Goal: Task Accomplishment & Management: Use online tool/utility

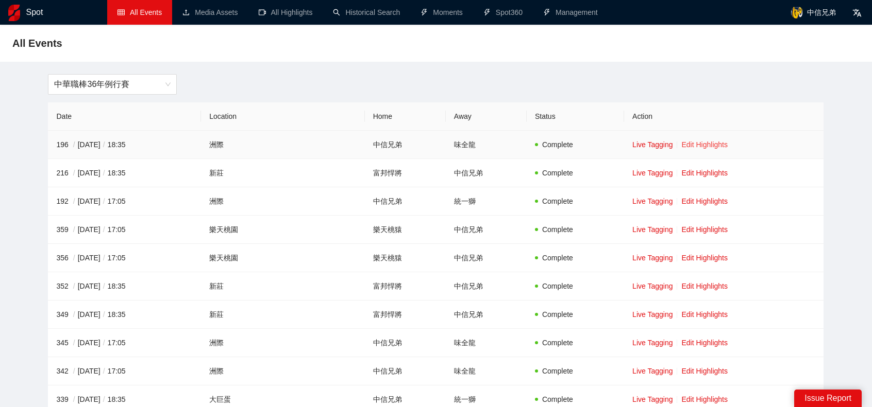
click at [695, 145] on link "Edit Highlights" at bounding box center [704, 145] width 46 height 8
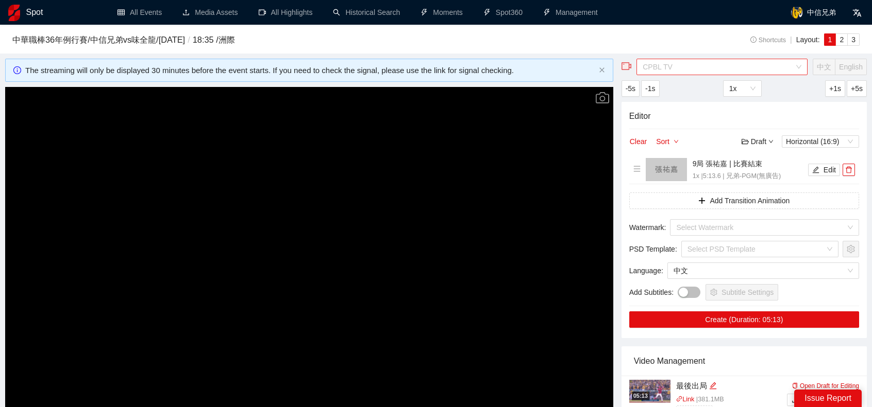
click at [754, 59] on span "CPBL TV" at bounding box center [721, 66] width 159 height 15
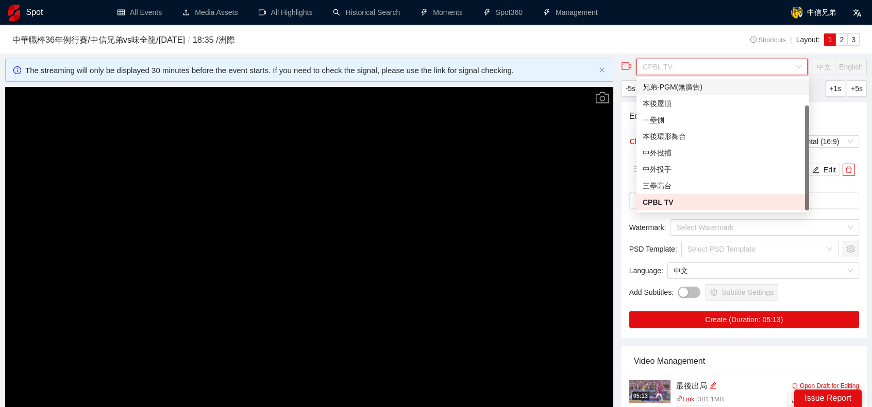
click at [731, 87] on div "兄弟-PGM(無廣告)" at bounding box center [722, 86] width 160 height 11
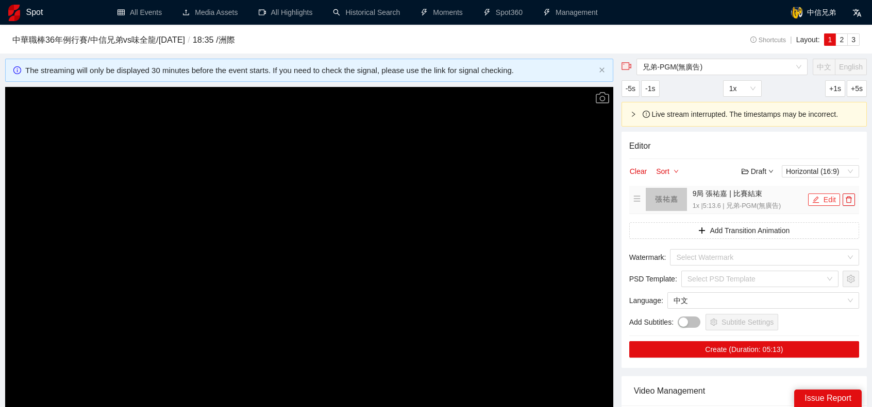
click at [822, 202] on button "Edit" at bounding box center [824, 200] width 32 height 12
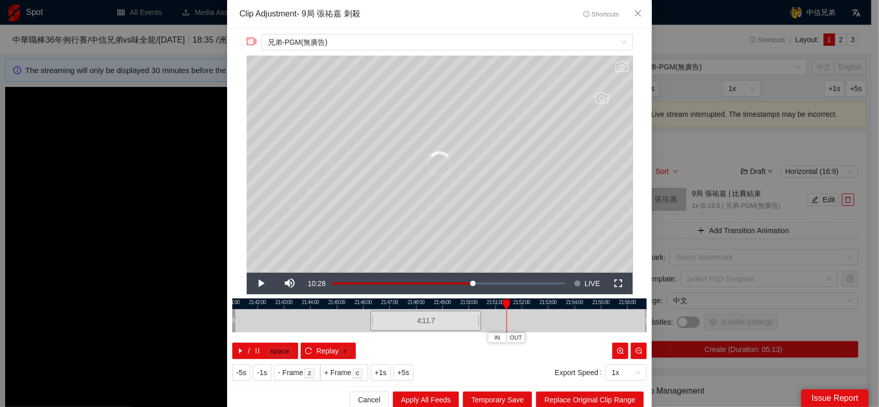
drag, startPoint x: 503, startPoint y: 321, endPoint x: 669, endPoint y: 10, distance: 352.8
click at [486, 320] on div at bounding box center [483, 321] width 6 height 23
click at [629, 18] on span "Close" at bounding box center [638, 14] width 28 height 28
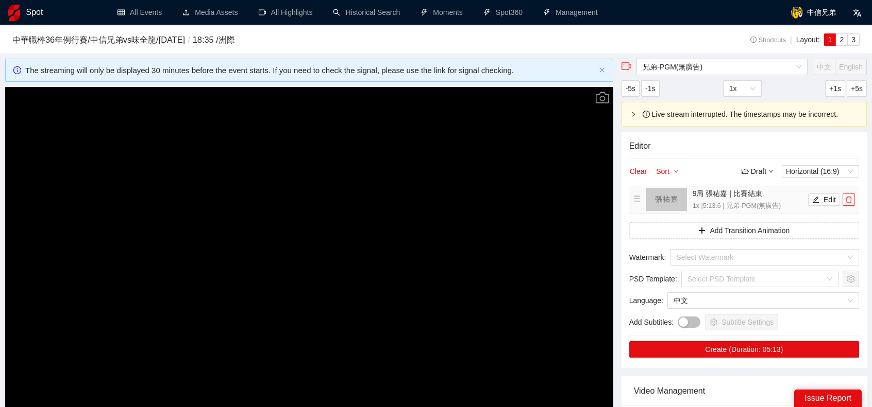
click at [847, 202] on icon "delete" at bounding box center [848, 199] width 7 height 7
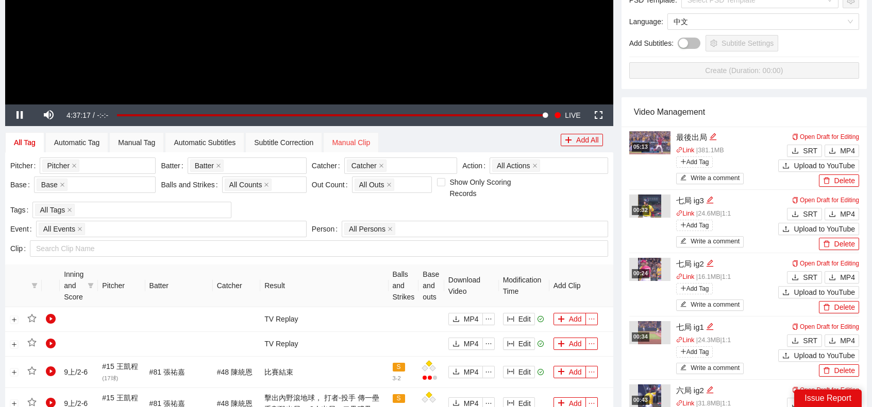
scroll to position [309, 0]
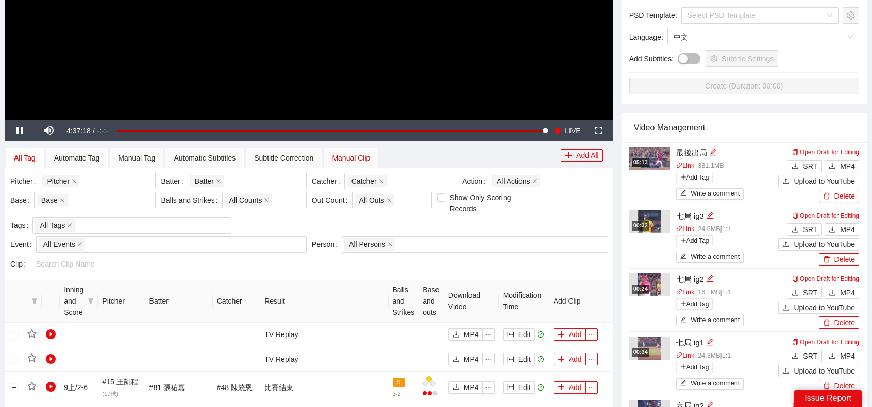
click at [363, 159] on div "Manual Clip" at bounding box center [351, 157] width 38 height 11
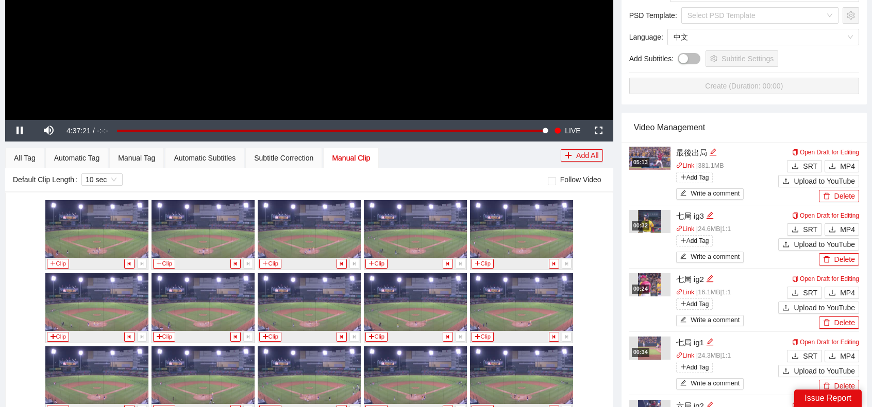
scroll to position [464, 0]
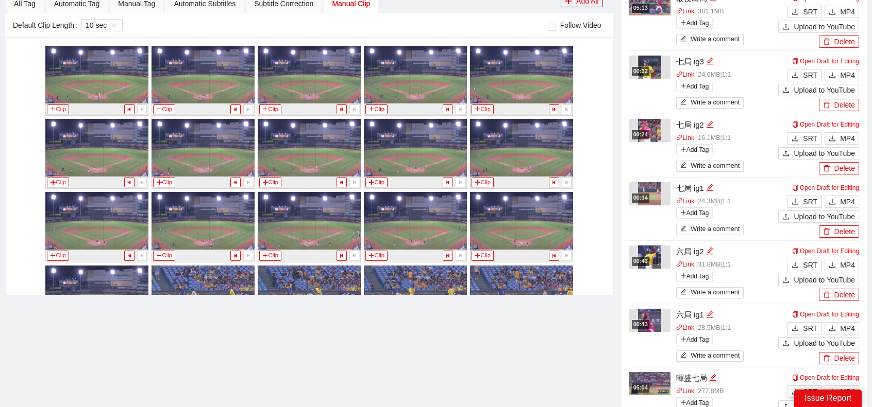
click at [21, 9] on div "All Tag" at bounding box center [25, 3] width 22 height 11
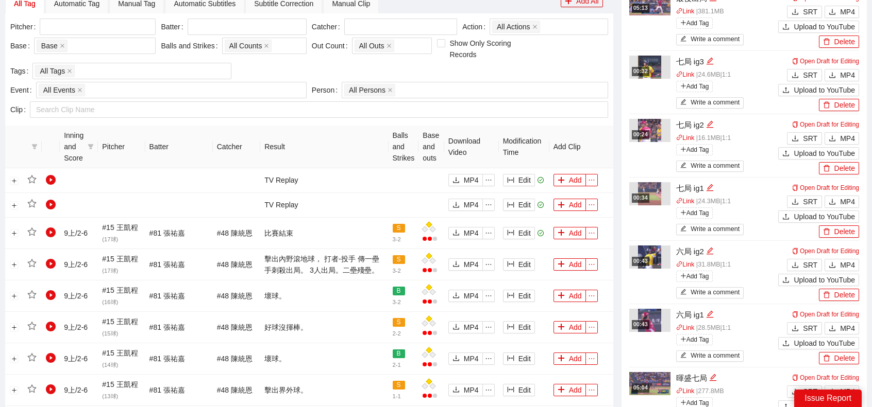
scroll to position [361, 0]
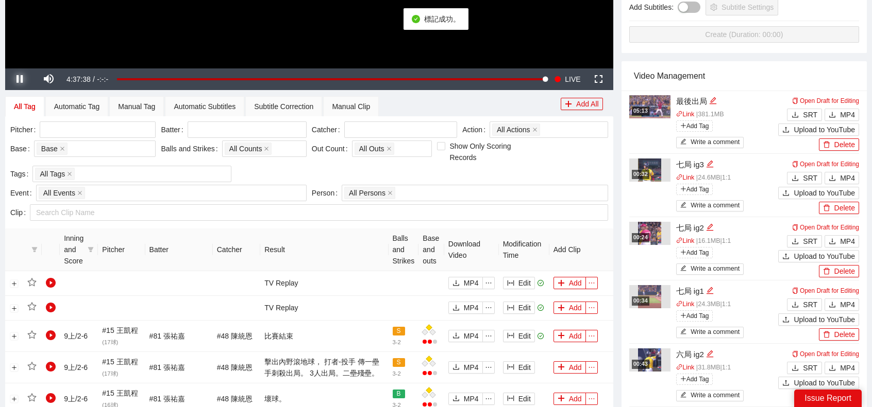
drag, startPoint x: 16, startPoint y: 80, endPoint x: 26, endPoint y: 85, distance: 11.1
click at [16, 79] on span "Video Player" at bounding box center [19, 79] width 29 height 0
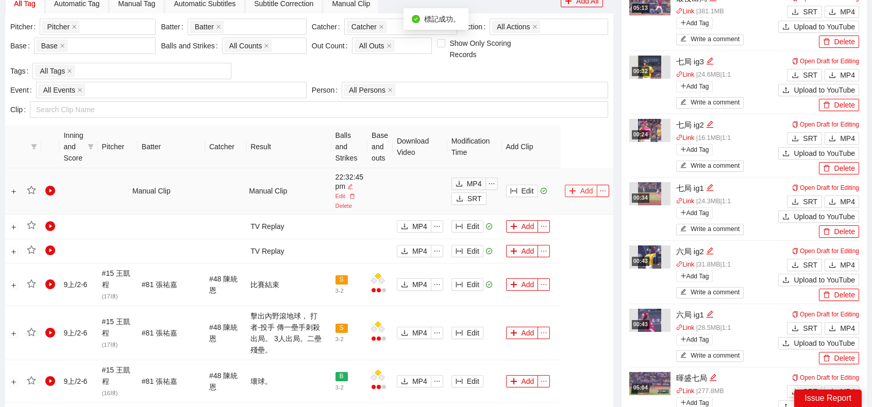
click at [583, 191] on button "Add" at bounding box center [581, 191] width 32 height 12
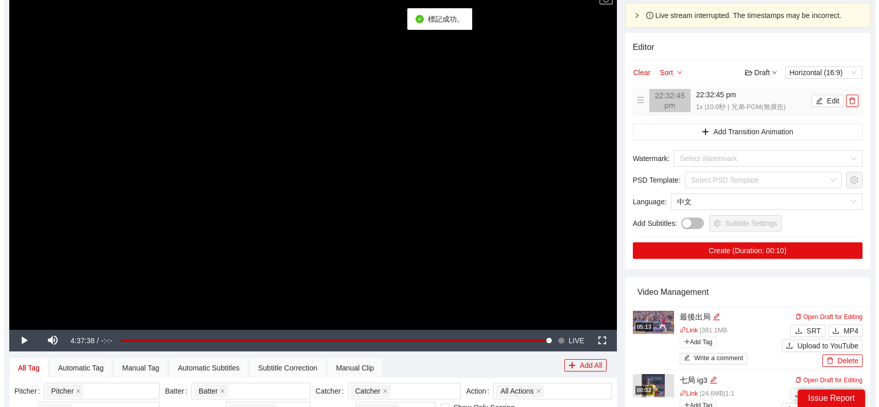
scroll to position [0, 0]
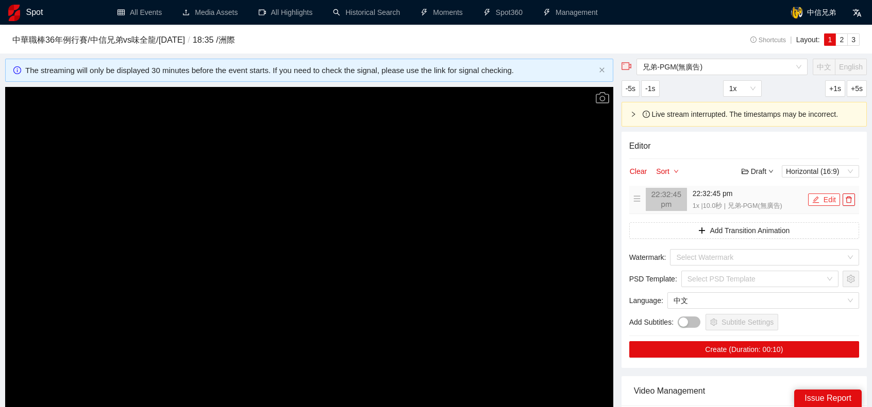
click at [827, 200] on button "Edit" at bounding box center [824, 200] width 32 height 12
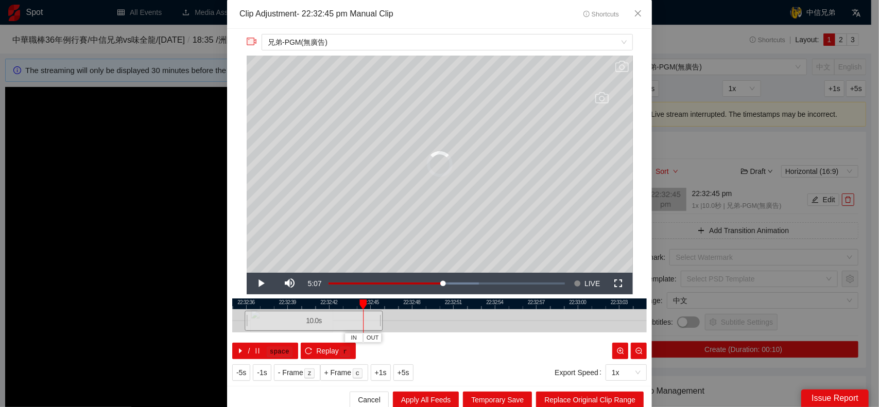
drag, startPoint x: 473, startPoint y: 319, endPoint x: 340, endPoint y: 331, distance: 133.4
click at [340, 331] on div "10.0 s" at bounding box center [439, 321] width 415 height 23
drag, startPoint x: 469, startPoint y: 325, endPoint x: 624, endPoint y: 322, distance: 155.6
click at [624, 322] on div at bounding box center [443, 321] width 415 height 23
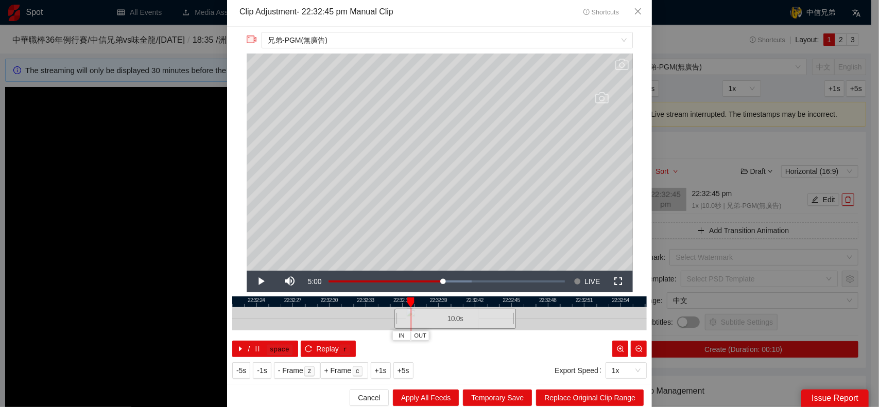
scroll to position [5, 0]
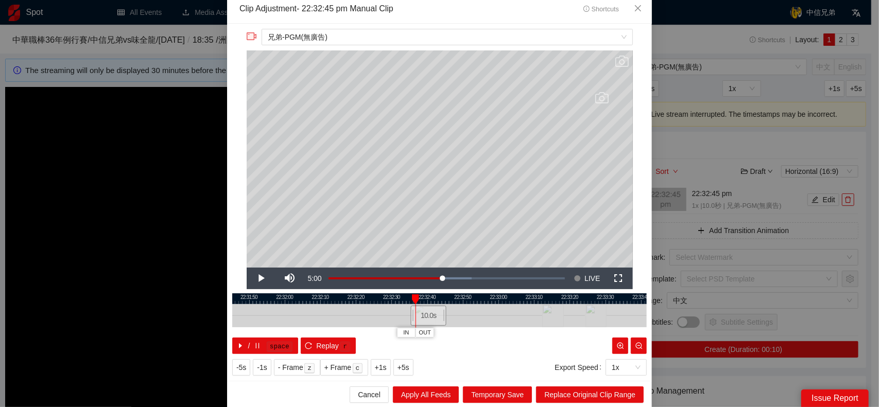
drag, startPoint x: 349, startPoint y: 316, endPoint x: 415, endPoint y: 313, distance: 65.5
click at [404, 315] on div at bounding box center [479, 315] width 415 height 23
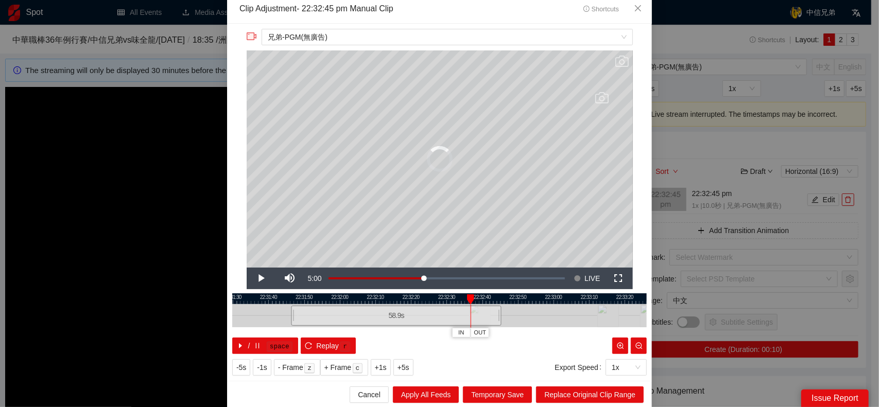
drag, startPoint x: 465, startPoint y: 315, endPoint x: 290, endPoint y: 316, distance: 174.6
click at [290, 316] on div at bounding box center [293, 315] width 6 height 23
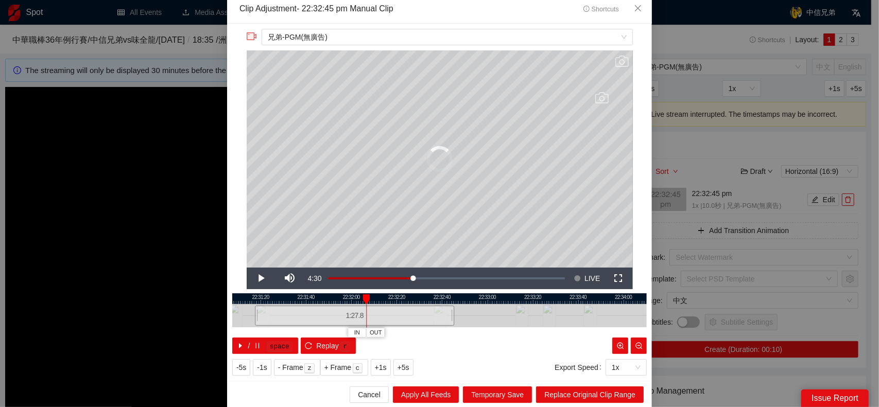
drag, startPoint x: 319, startPoint y: 313, endPoint x: 254, endPoint y: 318, distance: 65.7
click at [254, 318] on div at bounding box center [256, 315] width 6 height 23
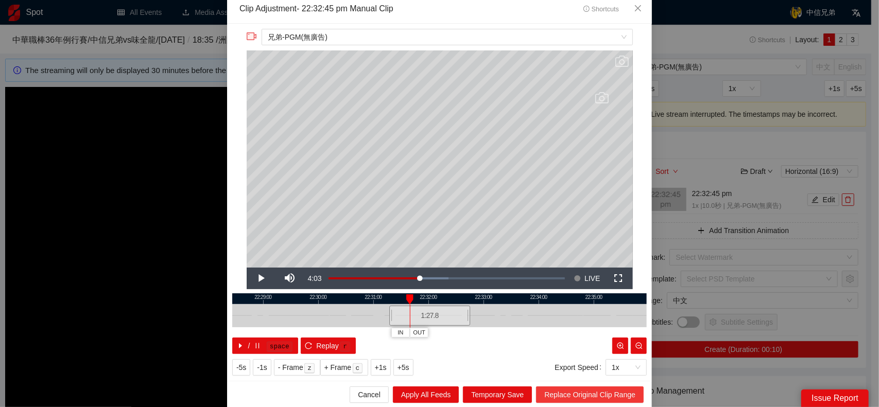
click at [584, 393] on span "Replace Original Clip Range" at bounding box center [589, 394] width 91 height 11
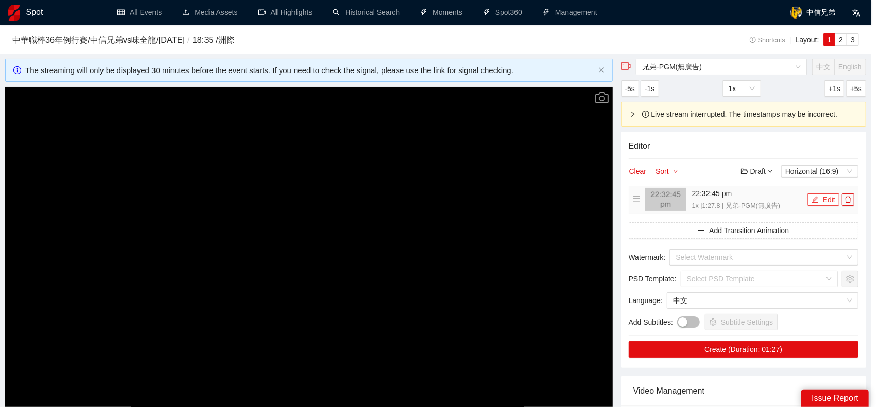
scroll to position [0, 0]
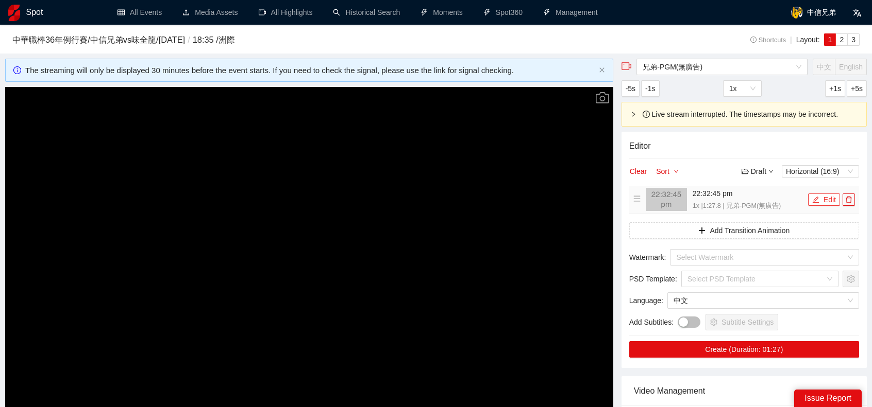
click at [825, 197] on button "Edit" at bounding box center [824, 200] width 32 height 12
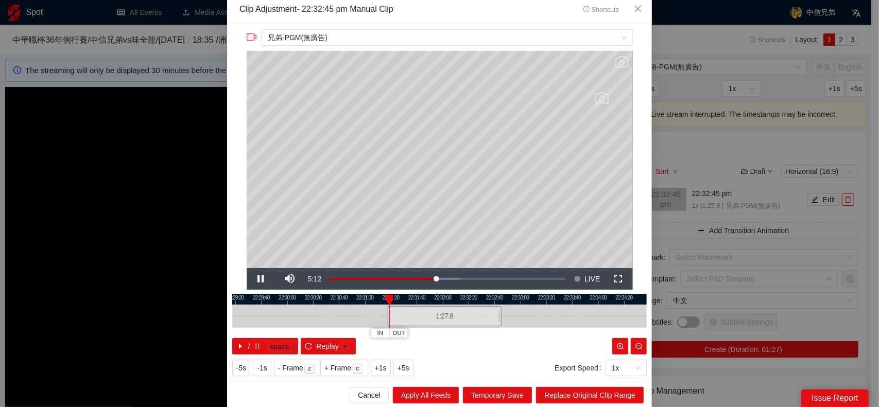
scroll to position [5, 0]
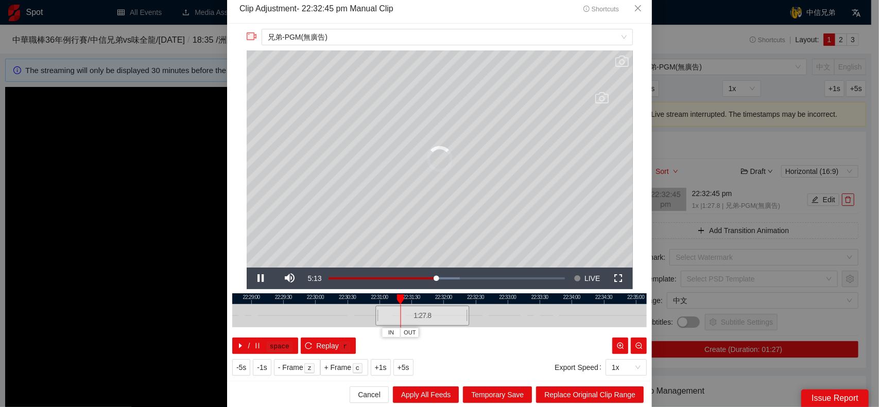
drag, startPoint x: 444, startPoint y: 317, endPoint x: 279, endPoint y: 322, distance: 164.9
click at [376, 322] on div "1:27.8" at bounding box center [423, 316] width 94 height 20
drag, startPoint x: 435, startPoint y: 319, endPoint x: 771, endPoint y: 320, distance: 336.4
click at [774, 320] on div "**********" at bounding box center [439, 203] width 879 height 407
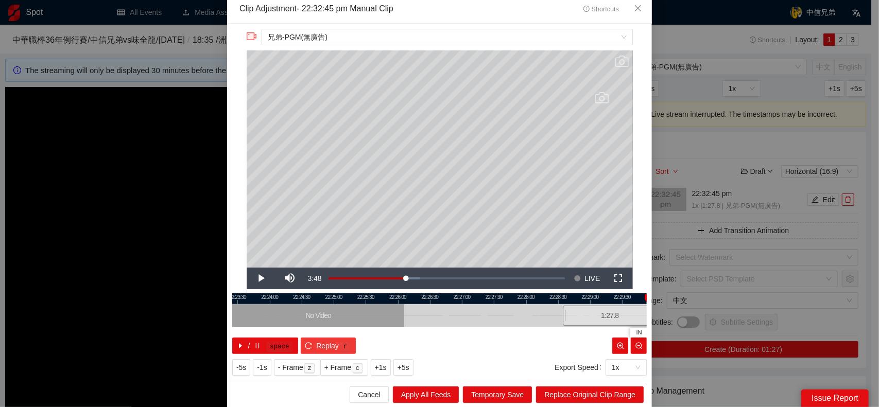
click at [305, 345] on icon "reload" at bounding box center [308, 346] width 7 height 7
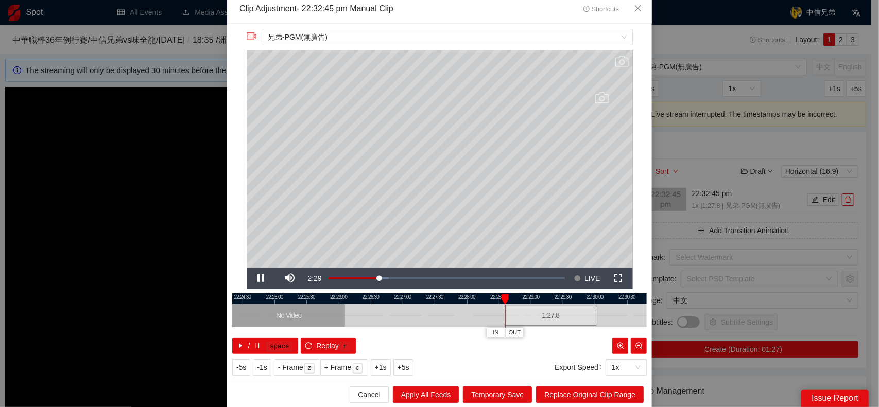
drag, startPoint x: 459, startPoint y: 323, endPoint x: 468, endPoint y: 322, distance: 8.8
click at [458, 323] on div at bounding box center [380, 315] width 415 height 23
drag, startPoint x: 551, startPoint y: 315, endPoint x: 395, endPoint y: 317, distance: 156.6
click at [395, 317] on div "1:27.8" at bounding box center [393, 316] width 94 height 20
click at [634, 5] on icon "close" at bounding box center [638, 8] width 8 height 8
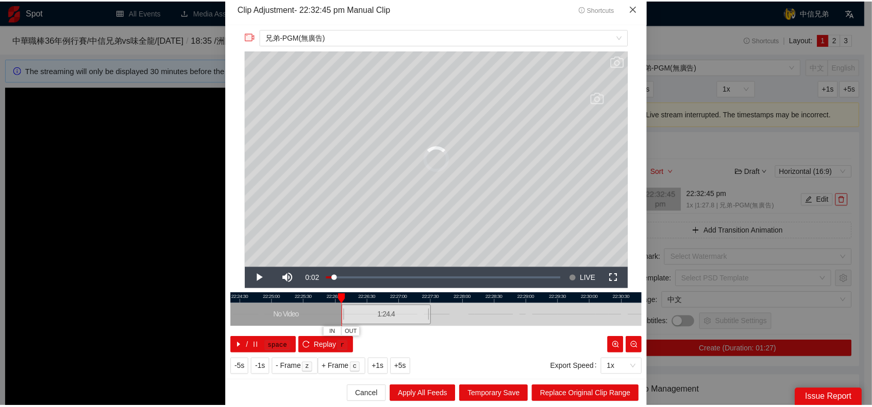
scroll to position [0, 0]
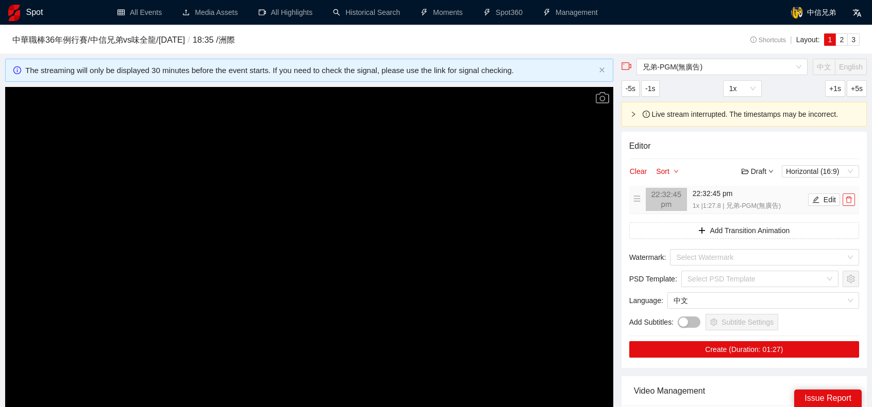
click at [853, 199] on span "delete" at bounding box center [848, 199] width 11 height 7
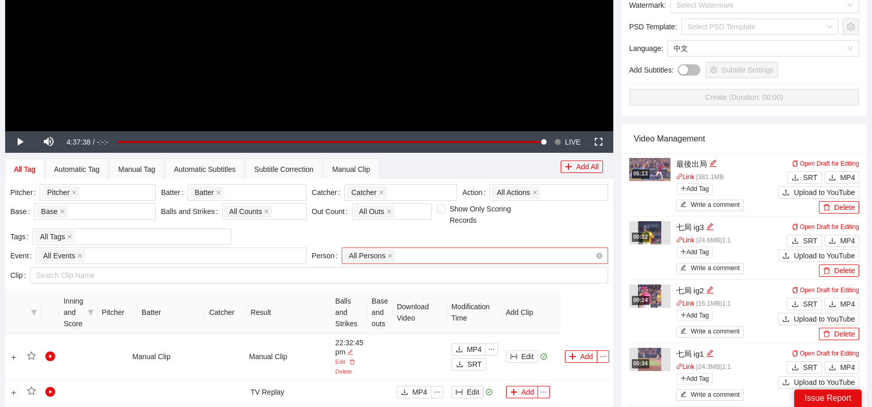
scroll to position [309, 0]
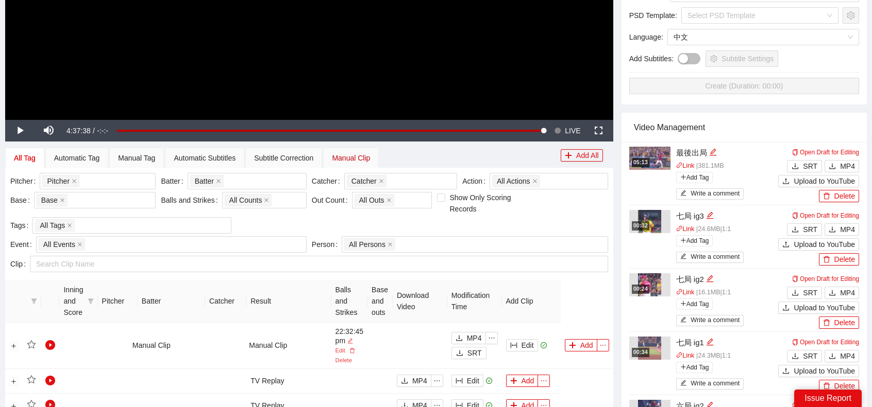
click at [365, 155] on div "Manual Clip" at bounding box center [351, 157] width 38 height 11
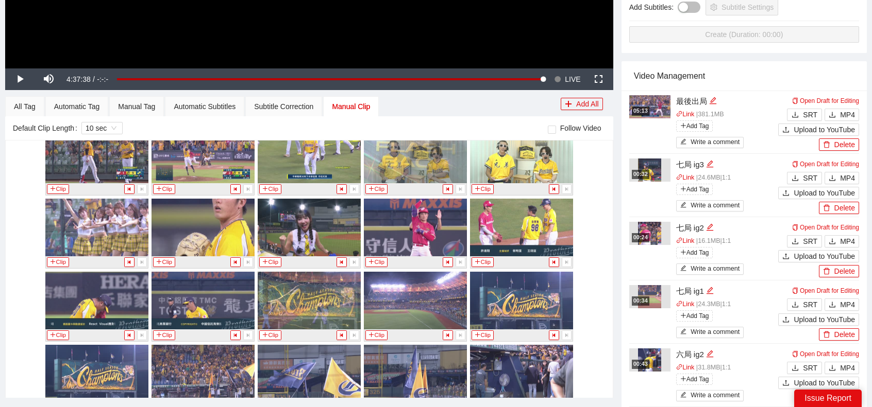
scroll to position [11384, 0]
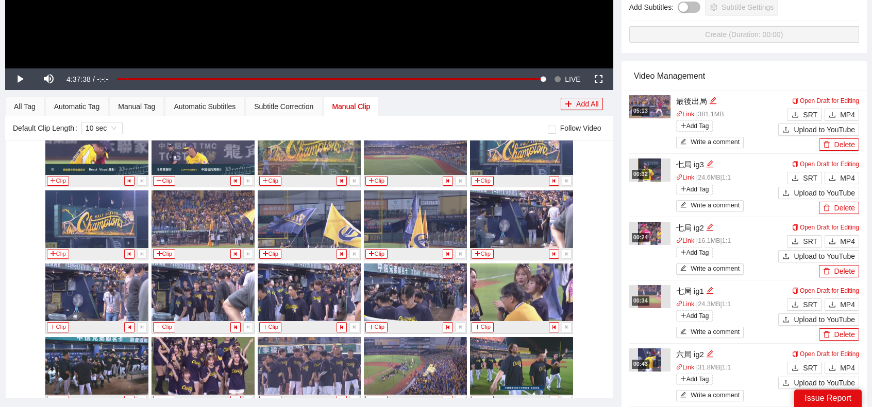
click at [57, 249] on button "Clip" at bounding box center [58, 254] width 23 height 10
click at [28, 111] on div "All Tag" at bounding box center [25, 106] width 22 height 11
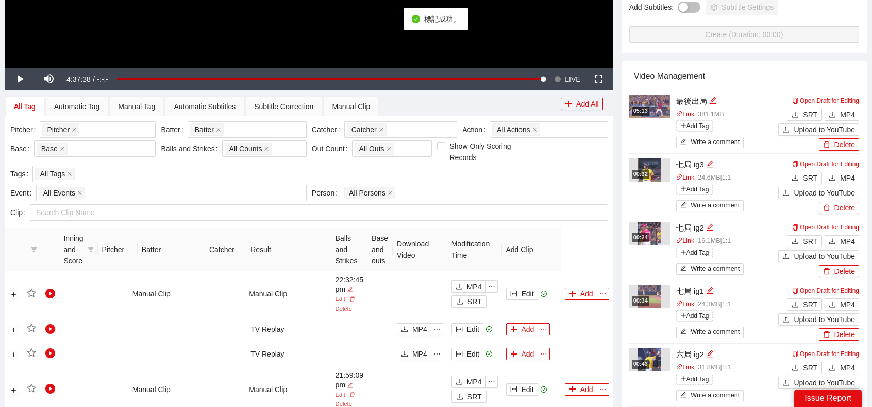
scroll to position [464, 0]
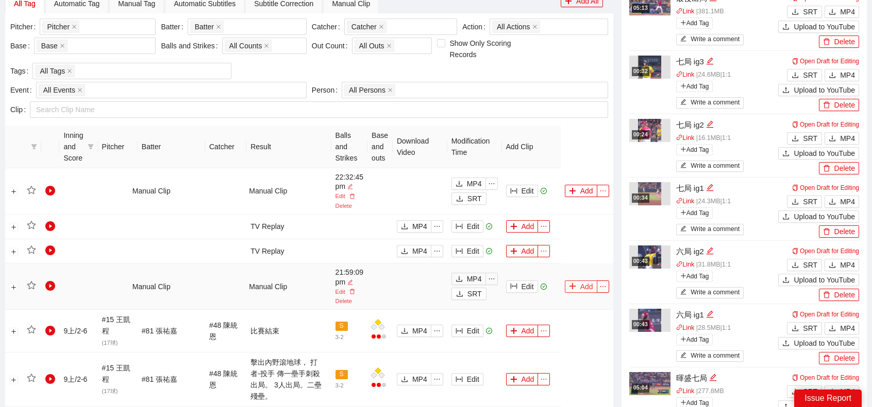
click at [582, 281] on button "Add" at bounding box center [581, 287] width 32 height 12
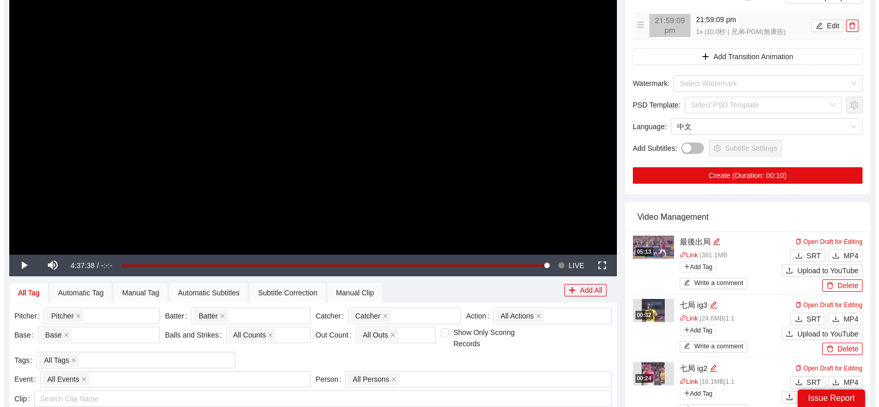
scroll to position [0, 0]
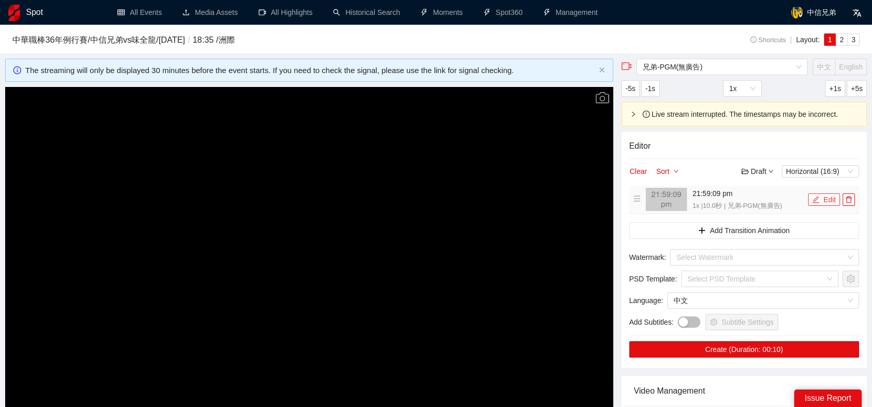
click at [825, 195] on button "Edit" at bounding box center [824, 200] width 32 height 12
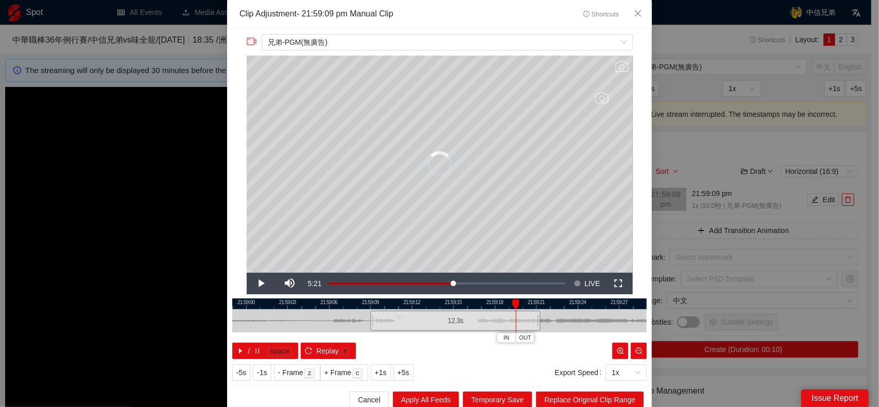
drag, startPoint x: 505, startPoint y: 319, endPoint x: 559, endPoint y: 317, distance: 54.6
click at [542, 319] on div at bounding box center [539, 321] width 6 height 23
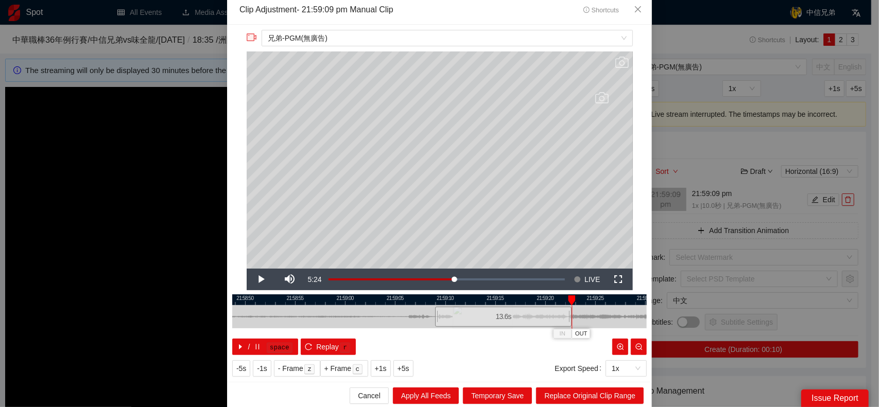
scroll to position [5, 0]
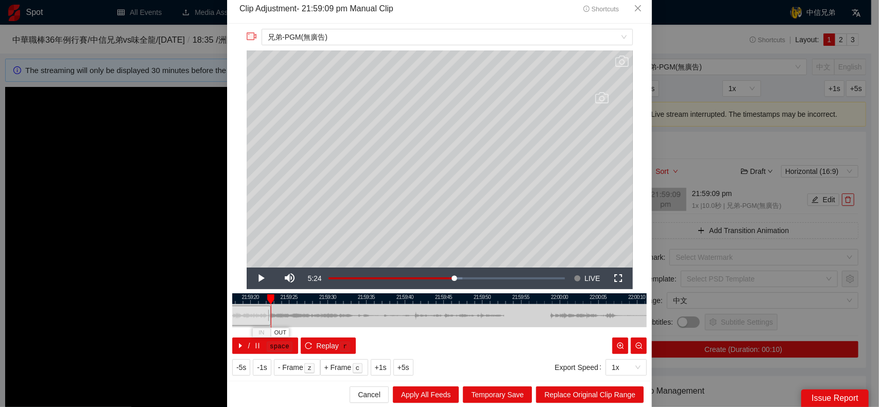
drag, startPoint x: 600, startPoint y: 311, endPoint x: 297, endPoint y: 318, distance: 303.0
click at [297, 318] on div at bounding box center [136, 315] width 415 height 23
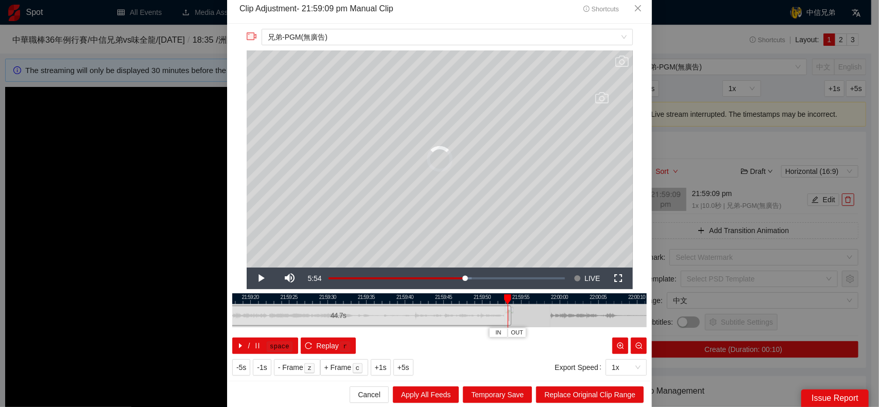
drag, startPoint x: 265, startPoint y: 314, endPoint x: 544, endPoint y: 316, distance: 278.7
click at [513, 319] on div at bounding box center [510, 315] width 6 height 23
drag, startPoint x: 582, startPoint y: 316, endPoint x: 370, endPoint y: 321, distance: 212.3
click at [370, 322] on div at bounding box center [247, 315] width 415 height 23
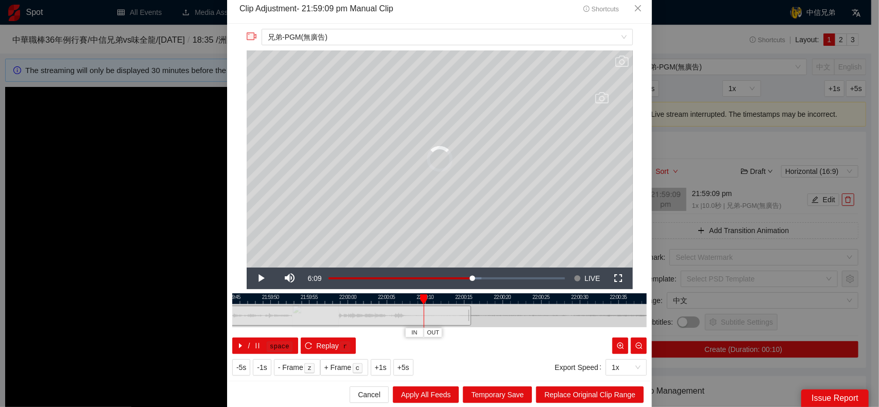
drag, startPoint x: 301, startPoint y: 316, endPoint x: 517, endPoint y: 315, distance: 216.3
click at [476, 315] on div at bounding box center [473, 315] width 6 height 23
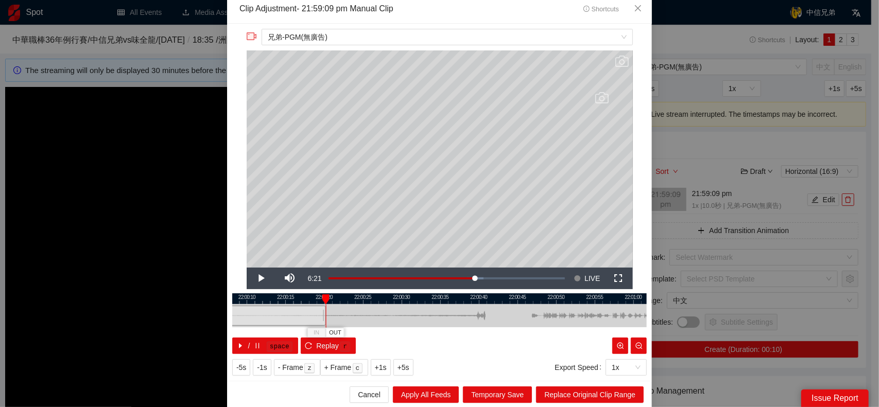
drag, startPoint x: 562, startPoint y: 314, endPoint x: 375, endPoint y: 329, distance: 188.1
click at [377, 329] on div "22:00:05 22:00:10 22:00:15 22:00:20 22:00:25 22:00:30 22:00:35 22:00:40 22:00:4…" at bounding box center [439, 324] width 415 height 61
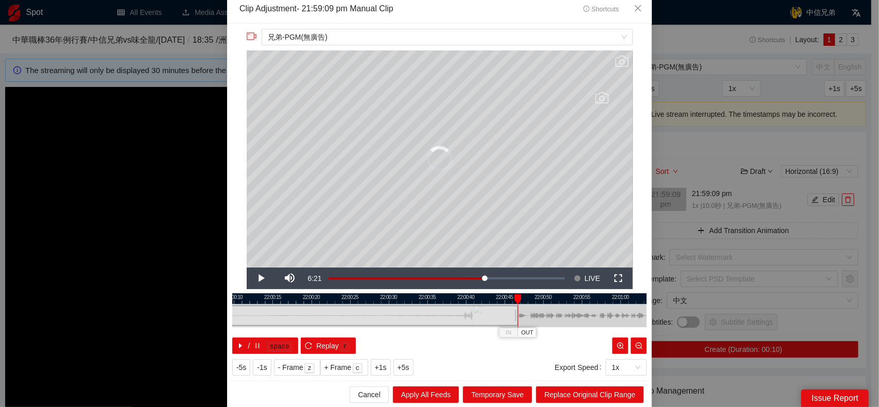
drag, startPoint x: 308, startPoint y: 318, endPoint x: 574, endPoint y: 307, distance: 267.0
click at [514, 313] on div at bounding box center [517, 315] width 6 height 23
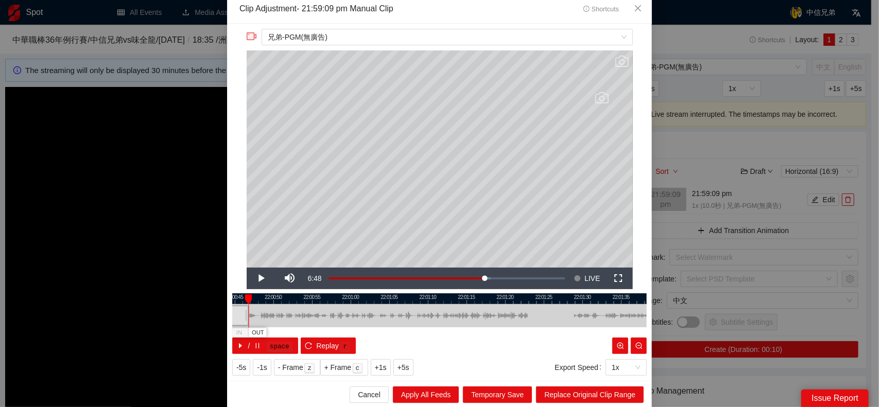
drag, startPoint x: 574, startPoint y: 307, endPoint x: 304, endPoint y: 322, distance: 270.3
click at [304, 322] on div at bounding box center [169, 315] width 415 height 23
click at [248, 313] on div at bounding box center [248, 316] width 1 height 23
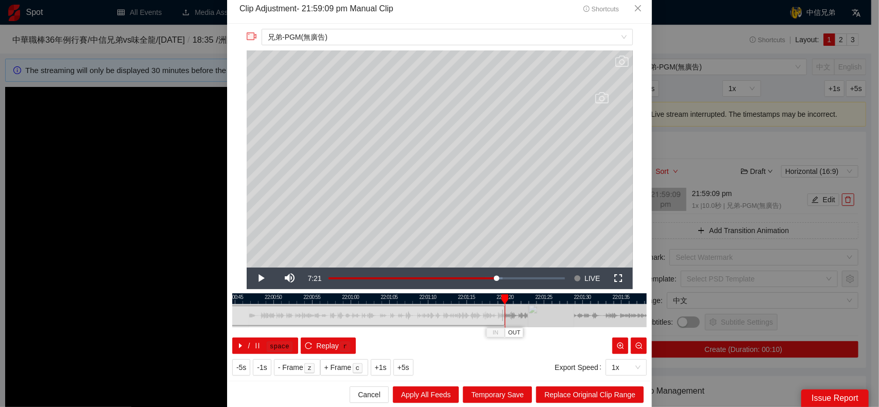
drag, startPoint x: 242, startPoint y: 315, endPoint x: 499, endPoint y: 305, distance: 256.7
click at [500, 305] on div at bounding box center [503, 315] width 6 height 23
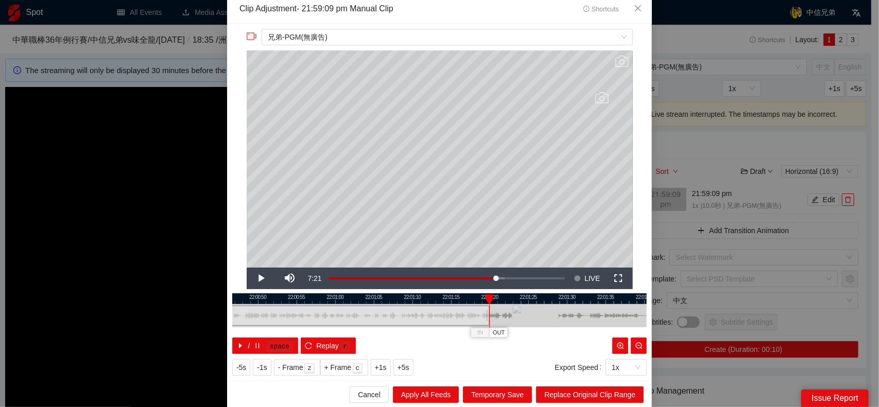
drag, startPoint x: 575, startPoint y: 306, endPoint x: 437, endPoint y: 319, distance: 138.6
click at [442, 322] on div at bounding box center [424, 315] width 415 height 23
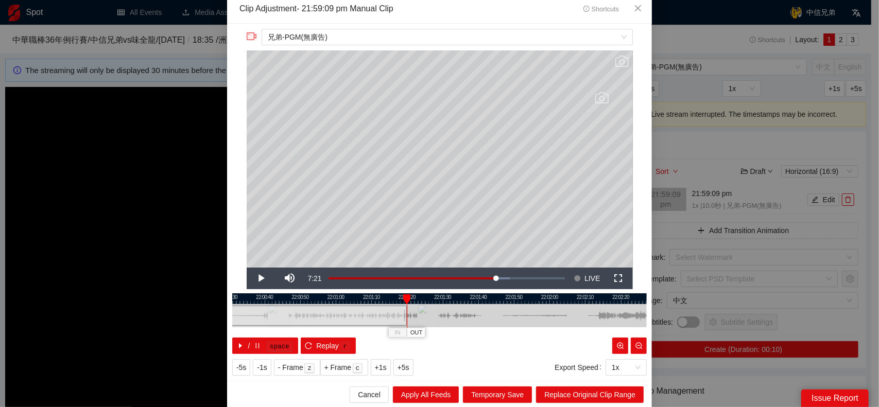
click at [383, 315] on div at bounding box center [439, 315] width 415 height 23
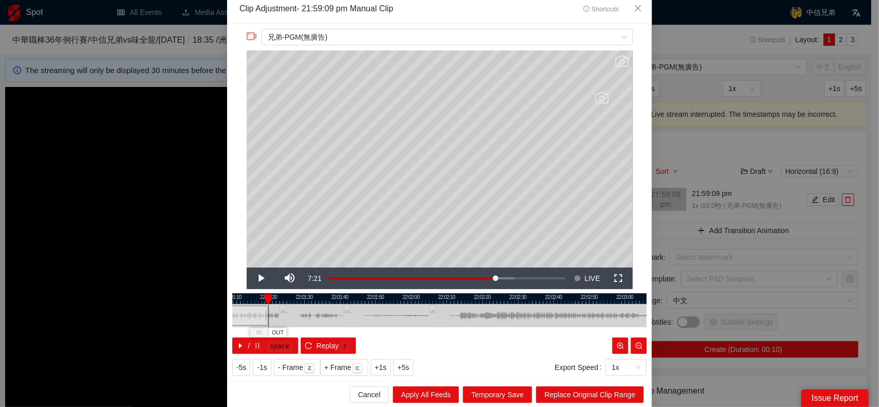
click at [264, 312] on div at bounding box center [267, 315] width 6 height 23
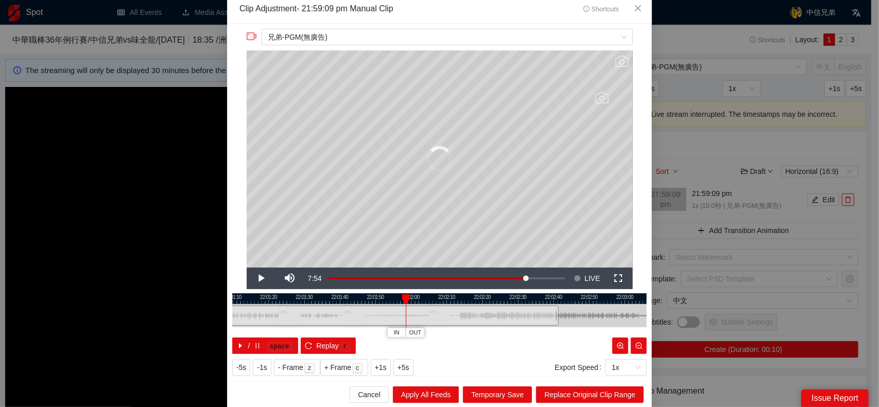
drag, startPoint x: 264, startPoint y: 312, endPoint x: 578, endPoint y: 309, distance: 314.2
click at [554, 311] on div at bounding box center [557, 315] width 6 height 23
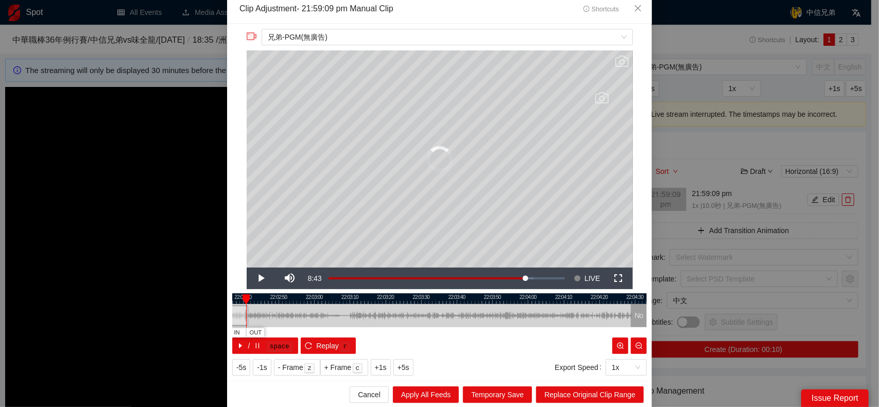
drag, startPoint x: 585, startPoint y: 309, endPoint x: 274, endPoint y: 326, distance: 311.1
click at [274, 326] on div at bounding box center [129, 315] width 415 height 23
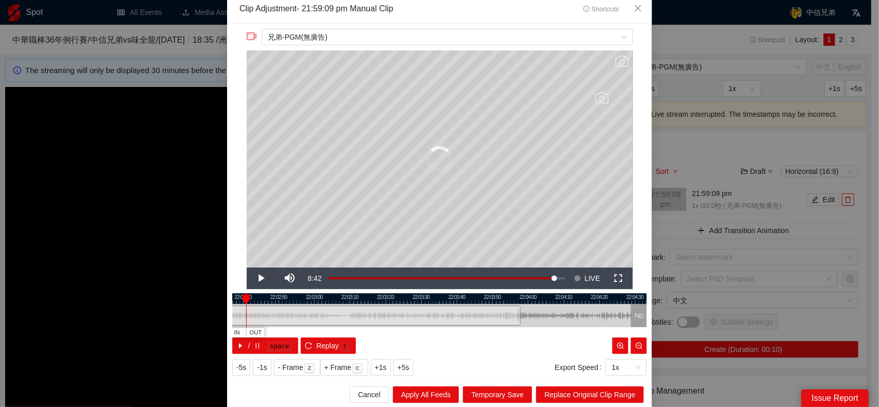
drag, startPoint x: 241, startPoint y: 315, endPoint x: 549, endPoint y: 312, distance: 308.6
click at [516, 315] on div at bounding box center [519, 315] width 6 height 23
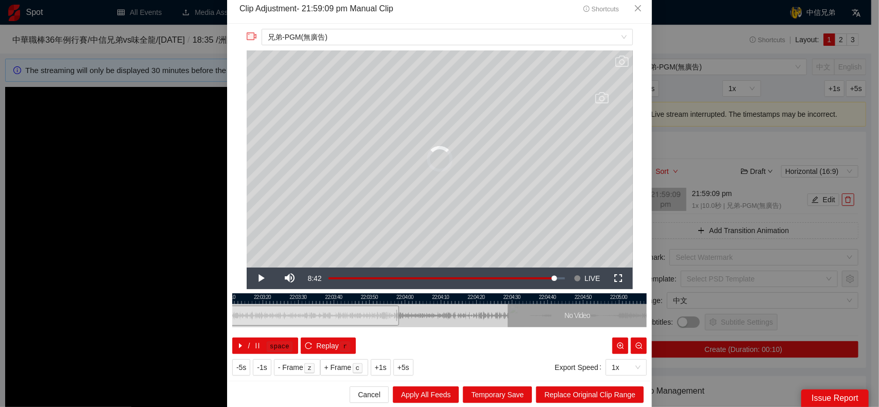
drag, startPoint x: 551, startPoint y: 312, endPoint x: 428, endPoint y: 326, distance: 124.5
click at [428, 326] on div at bounding box center [316, 315] width 415 height 23
click at [627, 393] on span "Replace Original Clip Range" at bounding box center [589, 394] width 91 height 11
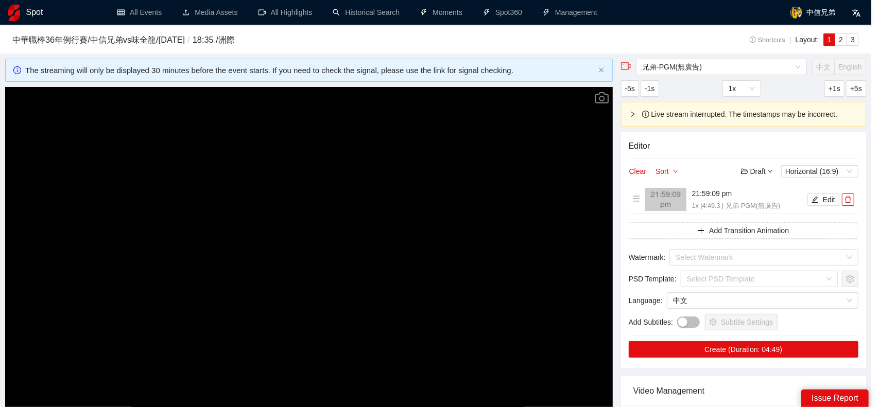
scroll to position [0, 0]
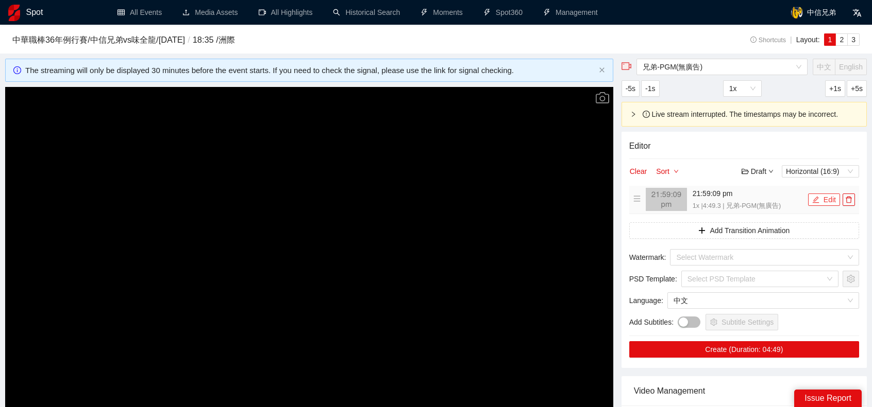
click at [823, 195] on button "Edit" at bounding box center [824, 200] width 32 height 12
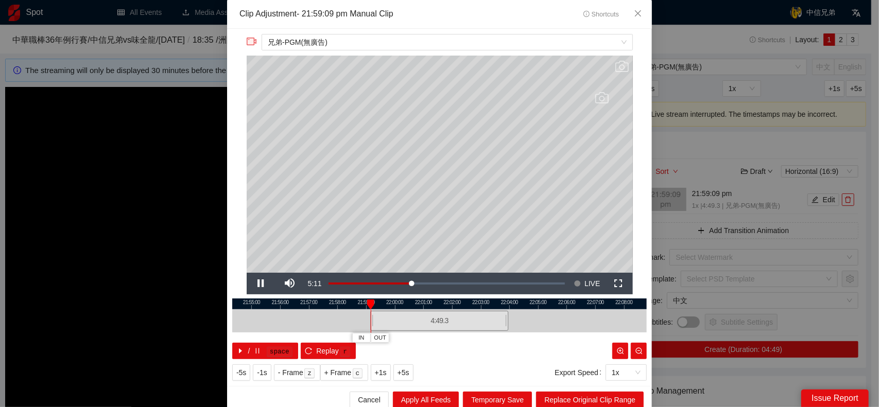
drag, startPoint x: 548, startPoint y: 315, endPoint x: 423, endPoint y: 322, distance: 125.4
click at [430, 324] on div at bounding box center [439, 321] width 415 height 23
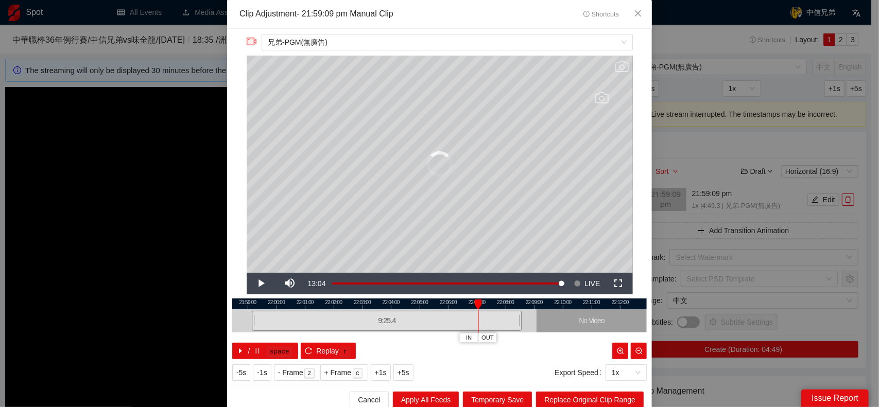
drag, startPoint x: 382, startPoint y: 320, endPoint x: 530, endPoint y: 324, distance: 147.4
click at [518, 324] on div at bounding box center [521, 321] width 6 height 23
click at [608, 397] on span "Replace Original Clip Range" at bounding box center [589, 400] width 91 height 11
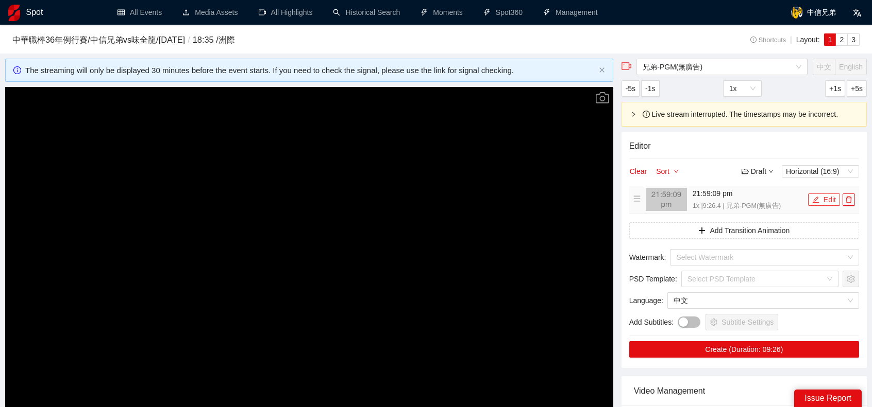
click at [835, 194] on button "Edit" at bounding box center [824, 200] width 32 height 12
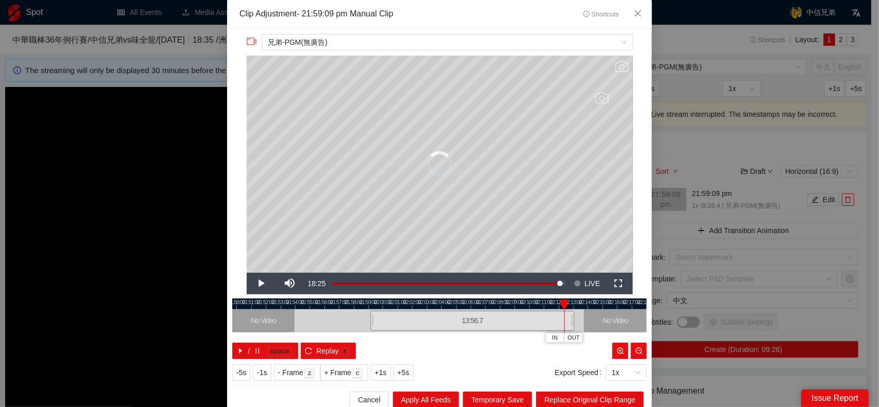
drag, startPoint x: 503, startPoint y: 318, endPoint x: 569, endPoint y: 321, distance: 66.0
click at [570, 321] on div at bounding box center [573, 321] width 6 height 23
click at [603, 393] on button "Replace Original Clip Range" at bounding box center [590, 400] width 108 height 16
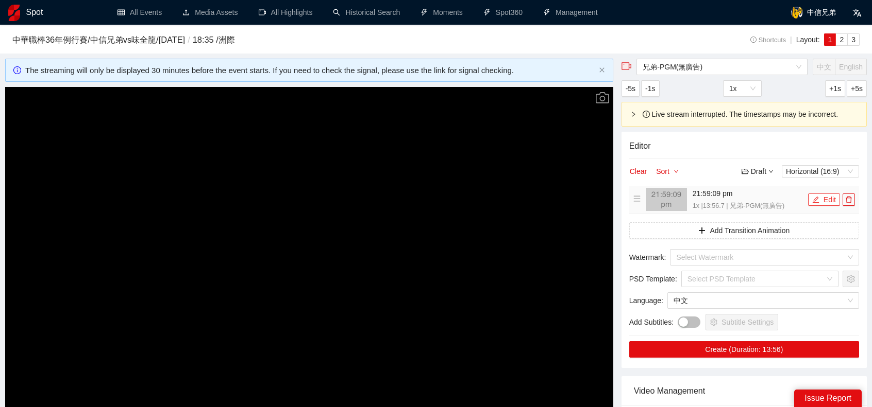
click at [824, 199] on button "Edit" at bounding box center [824, 200] width 32 height 12
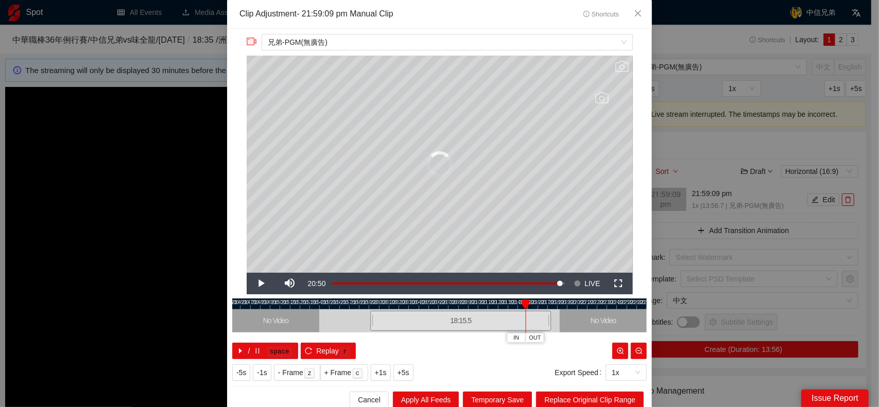
drag, startPoint x: 503, startPoint y: 318, endPoint x: 546, endPoint y: 319, distance: 42.8
click at [547, 319] on div at bounding box center [550, 321] width 6 height 23
click at [593, 400] on span "Replace Original Clip Range" at bounding box center [589, 400] width 91 height 11
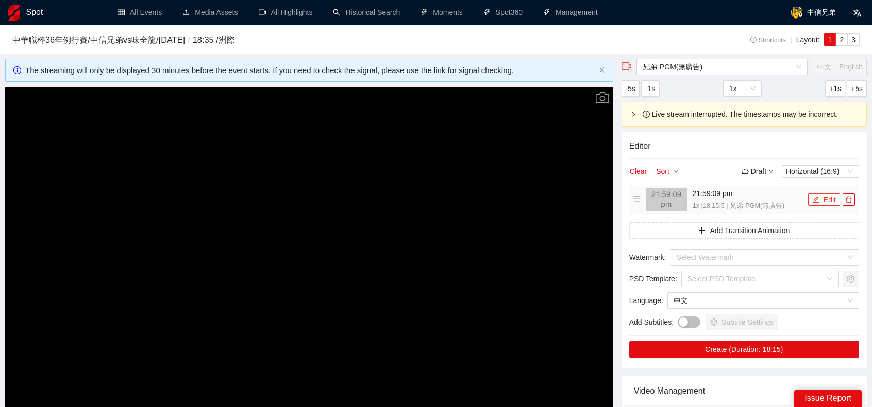
click at [828, 196] on button "Edit" at bounding box center [824, 200] width 32 height 12
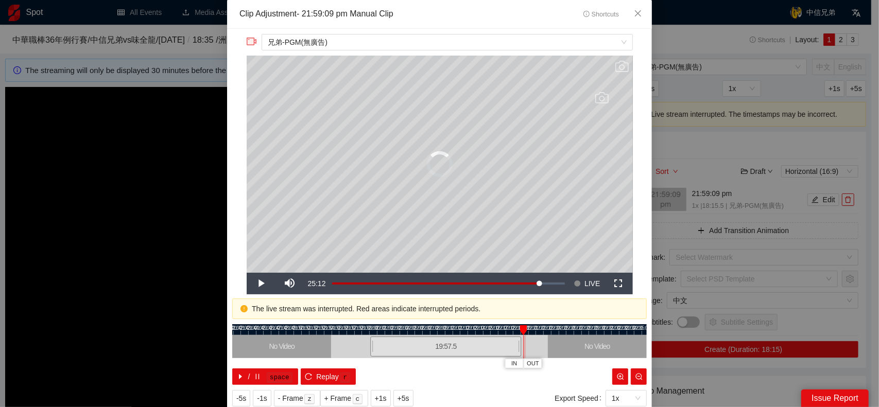
drag, startPoint x: 503, startPoint y: 342, endPoint x: 516, endPoint y: 346, distance: 13.4
click at [517, 346] on div at bounding box center [520, 346] width 6 height 23
click at [257, 284] on span "Video Player" at bounding box center [261, 284] width 29 height 0
click at [253, 284] on span "Video Player" at bounding box center [261, 284] width 29 height 0
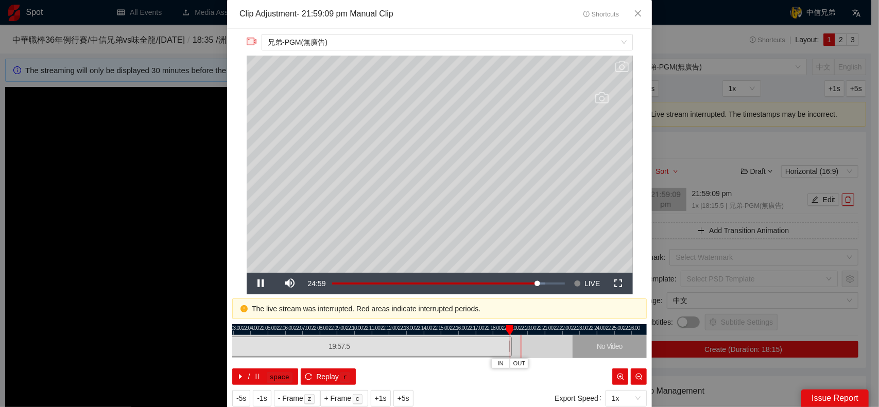
drag, startPoint x: 517, startPoint y: 346, endPoint x: 501, endPoint y: 347, distance: 16.0
click at [511, 346] on div at bounding box center [439, 346] width 415 height 23
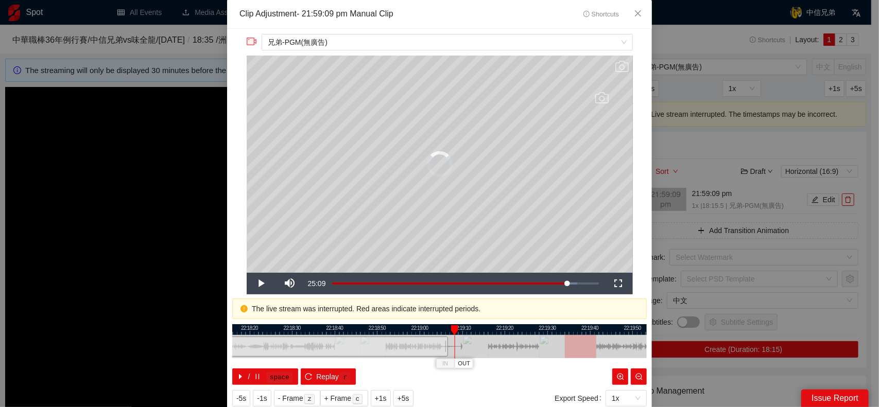
drag, startPoint x: 442, startPoint y: 344, endPoint x: 450, endPoint y: 346, distance: 7.9
click at [450, 346] on div "22:18:10 22:18:20 22:18:30 22:18:40 22:18:50 22:19:00 22:19:10 22:19:20 22:19:3…" at bounding box center [439, 355] width 415 height 61
drag, startPoint x: 440, startPoint y: 346, endPoint x: 490, endPoint y: 348, distance: 50.0
click at [493, 348] on div at bounding box center [496, 346] width 6 height 23
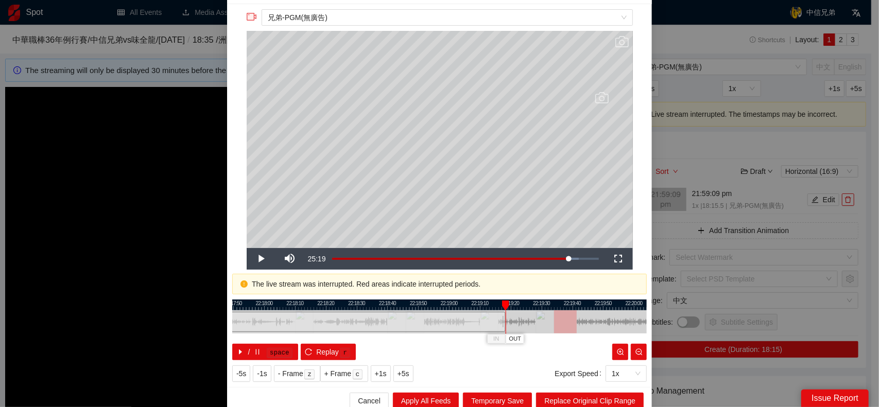
scroll to position [31, 0]
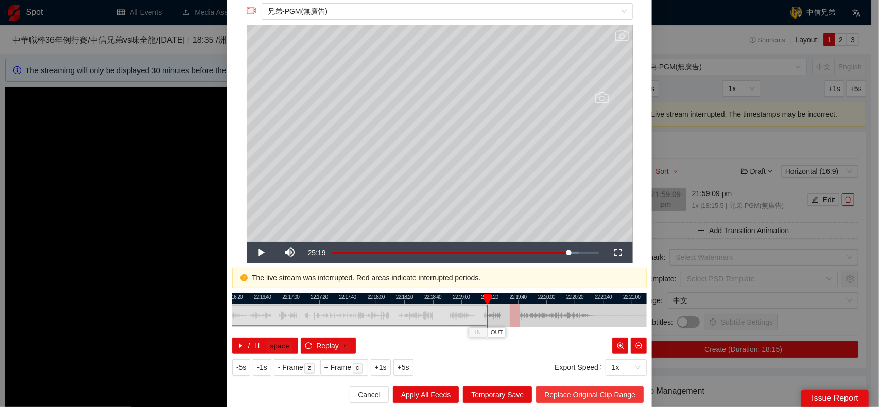
click at [593, 394] on span "Replace Original Clip Range" at bounding box center [589, 394] width 91 height 11
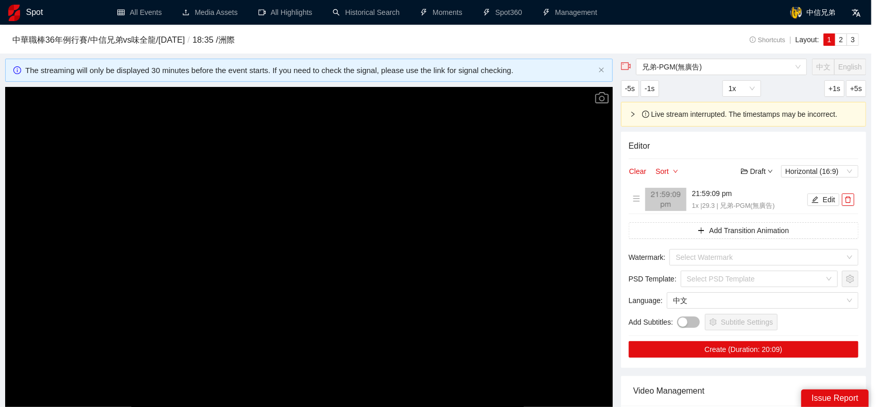
scroll to position [0, 0]
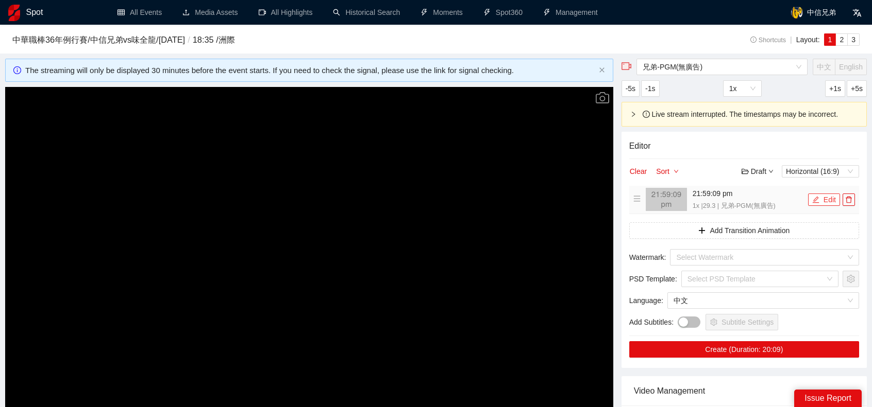
click at [822, 196] on button "Edit" at bounding box center [824, 200] width 32 height 12
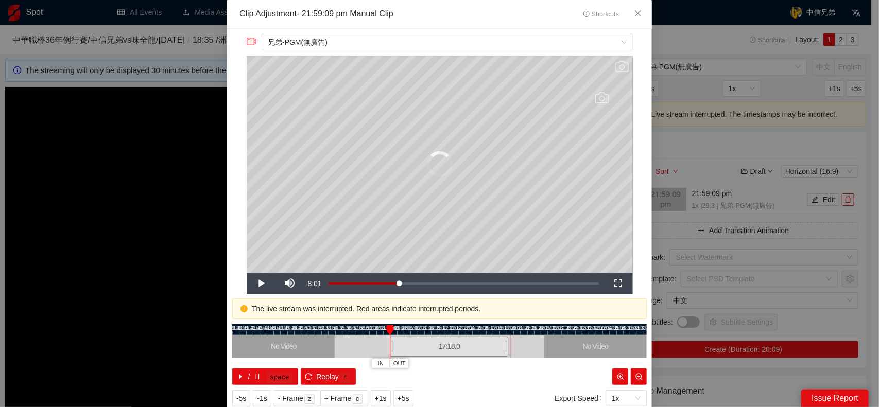
drag, startPoint x: 368, startPoint y: 345, endPoint x: 387, endPoint y: 347, distance: 19.7
click at [388, 347] on div at bounding box center [391, 346] width 6 height 23
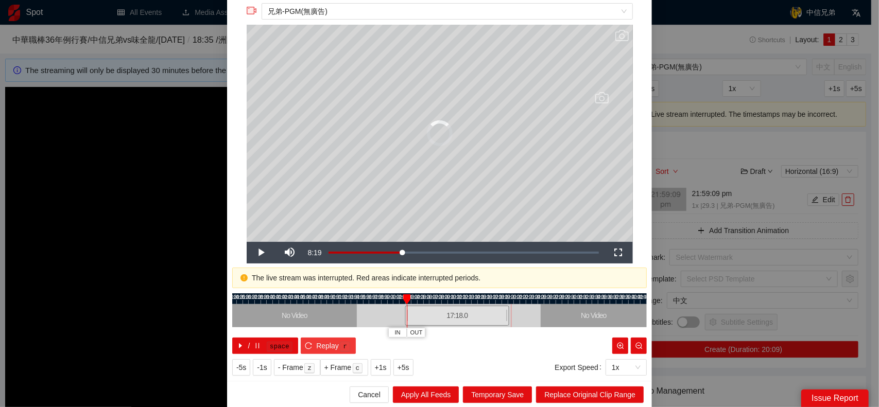
click at [305, 343] on icon "reload" at bounding box center [308, 346] width 7 height 7
click at [301, 340] on button "Replay r" at bounding box center [328, 346] width 55 height 16
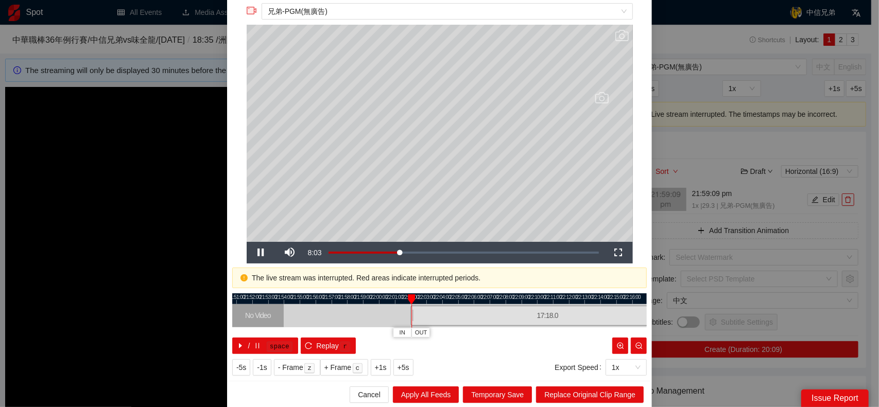
scroll to position [0, 0]
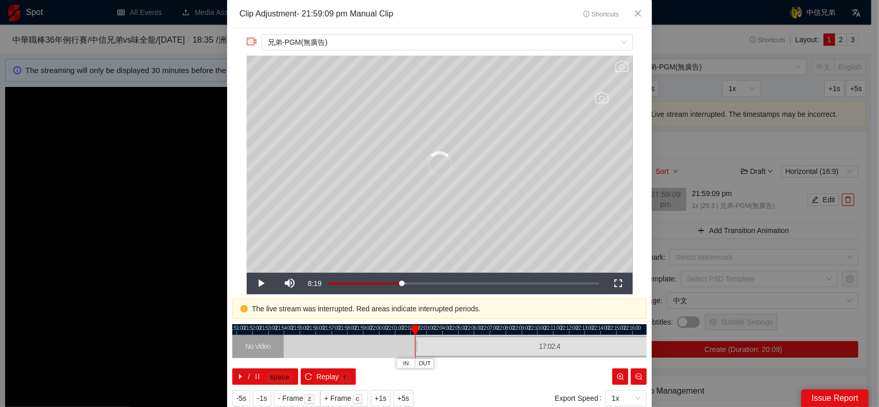
click at [414, 347] on div at bounding box center [416, 346] width 6 height 23
click at [306, 376] on icon "reload" at bounding box center [308, 376] width 7 height 7
click at [415, 344] on div at bounding box center [415, 347] width 1 height 23
click at [411, 344] on div at bounding box center [414, 346] width 6 height 23
click at [305, 371] on button "Replay r" at bounding box center [328, 377] width 55 height 16
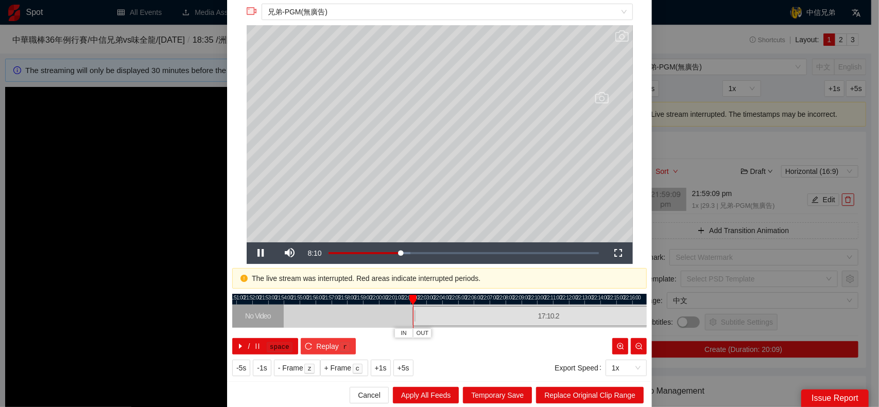
scroll to position [31, 0]
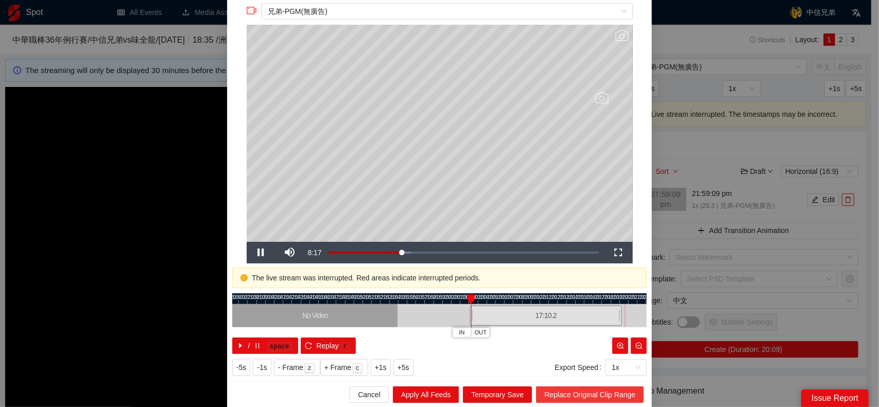
click at [589, 397] on span "Replace Original Clip Range" at bounding box center [589, 394] width 91 height 11
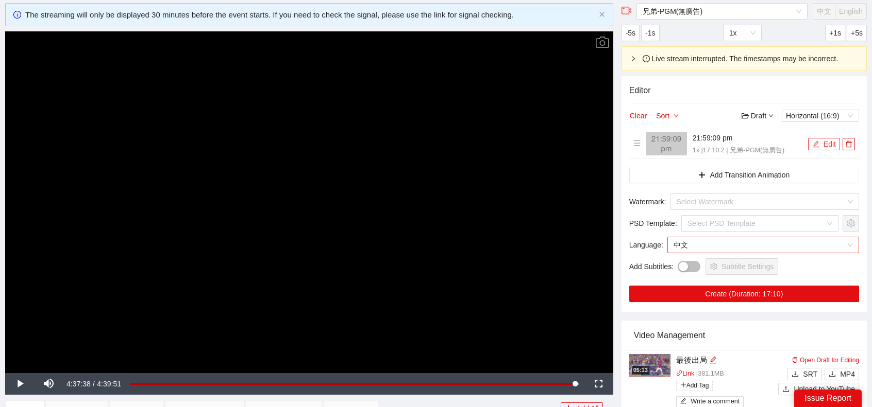
scroll to position [155, 0]
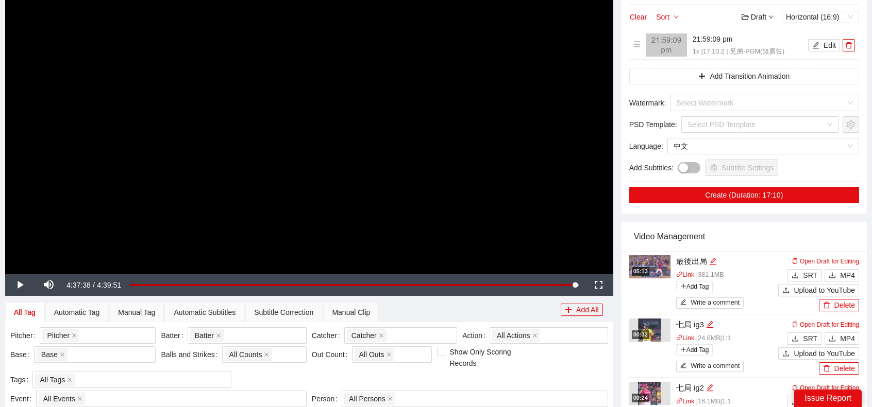
click at [761, 64] on div "Editor Clear Sort Draft Horizontal (16:9) 21:59:09 pm 1x | 17:10.2 | 兄弟-PGM(無廣告…" at bounding box center [743, 95] width 245 height 236
click at [765, 70] on button "Add Transition Animation" at bounding box center [744, 76] width 230 height 16
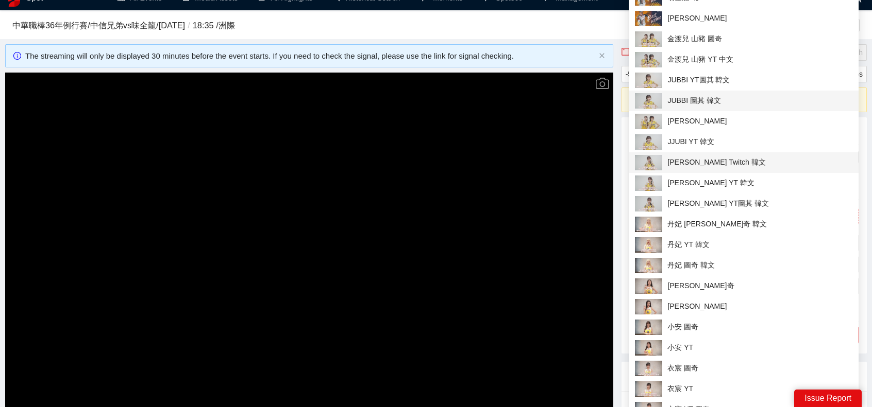
scroll to position [0, 0]
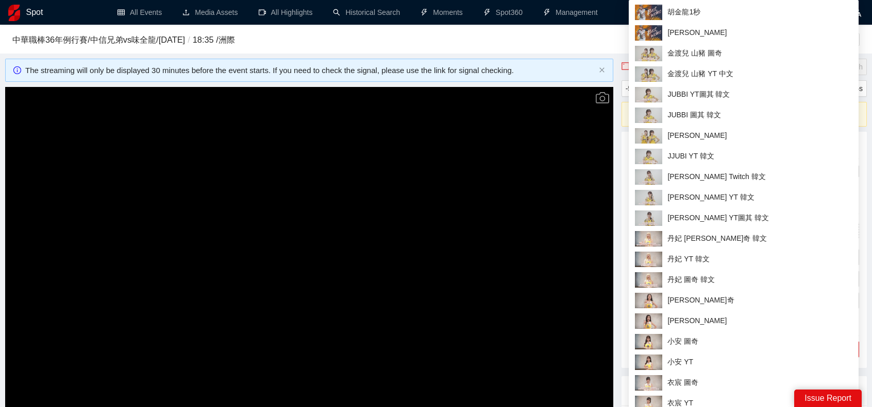
click at [542, 33] on div "中華職棒36年例行賽 / 中信兄弟 vs 味全龍 / 2025-10-02 / 18:35 / 洲際 Shortcuts | Layout: 1 2 3" at bounding box center [435, 39] width 847 height 24
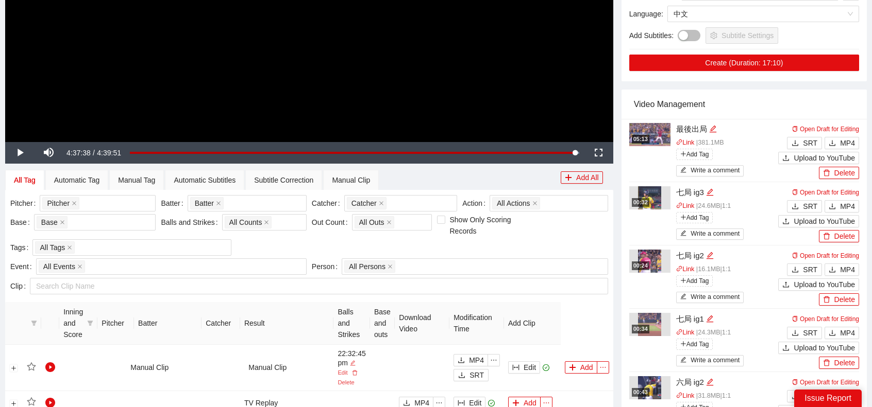
scroll to position [412, 0]
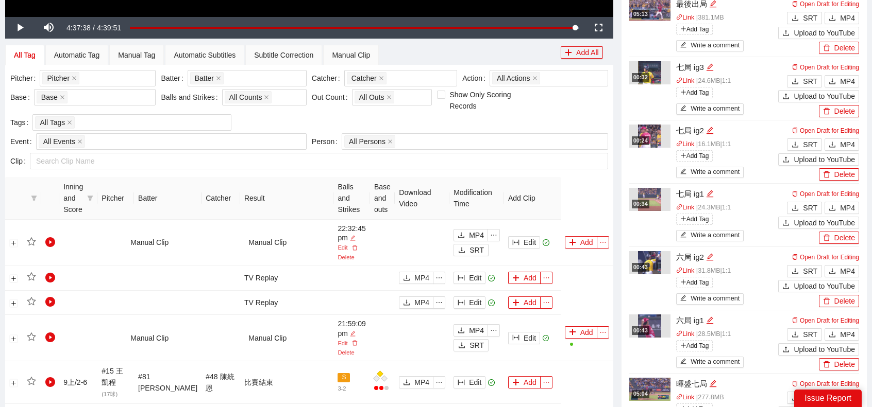
click at [530, 121] on div "Pitcher Pitcher + 0 ... Batter Batter + 0 ... Catcher Catcher + 0 ... Action Al…" at bounding box center [309, 101] width 603 height 63
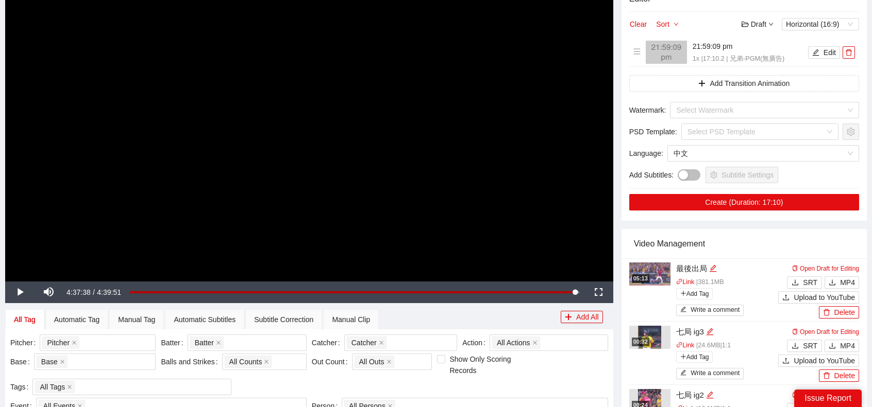
scroll to position [0, 0]
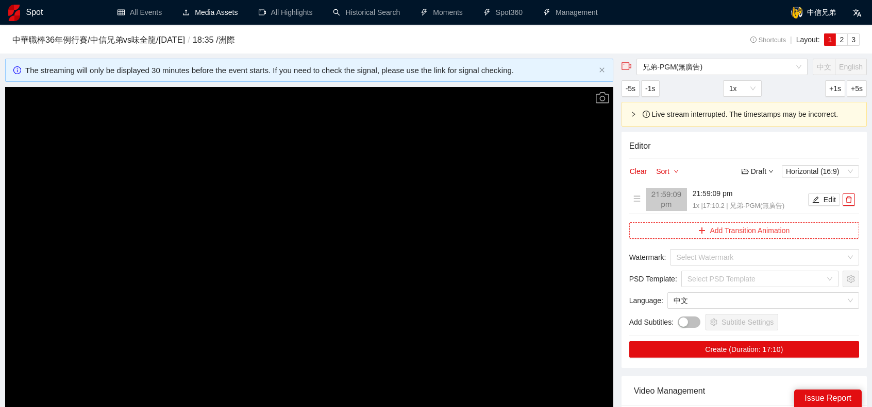
click at [745, 233] on button "Add Transition Animation" at bounding box center [744, 231] width 230 height 16
click at [549, 45] on h3 "中華職棒36年例行賽 / 中信兄弟 vs 味全龍 / 2025-10-02 / 18:35 / 洲際" at bounding box center [350, 39] width 677 height 13
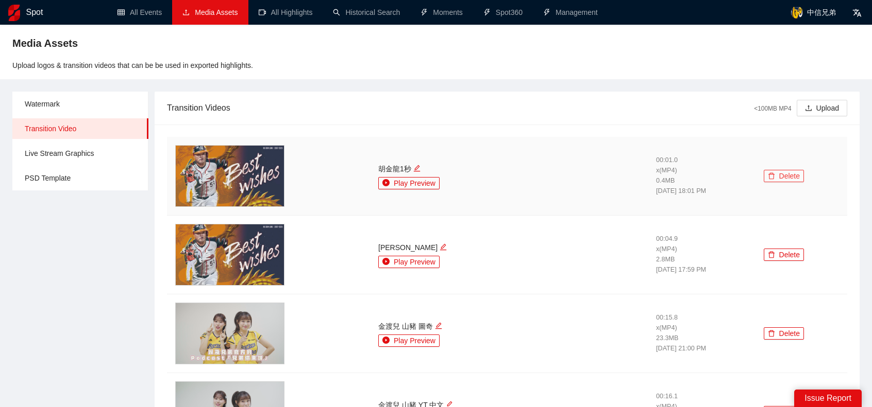
click at [770, 173] on button "Delete" at bounding box center [783, 176] width 40 height 12
click at [786, 147] on span "Yes" at bounding box center [785, 145] width 12 height 11
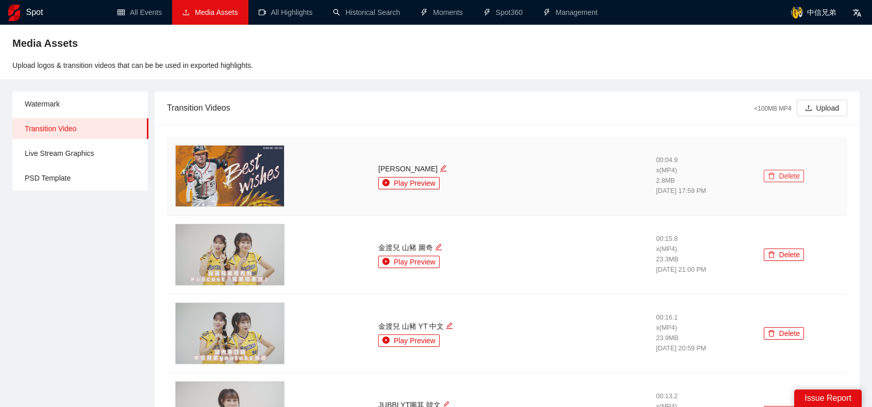
click at [769, 172] on button "Delete" at bounding box center [783, 176] width 40 height 12
click at [784, 148] on span "Yes" at bounding box center [785, 145] width 12 height 11
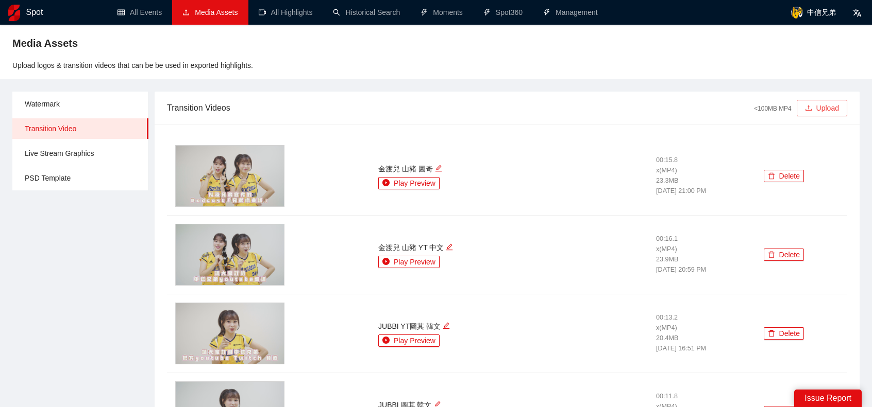
click at [821, 106] on button "Upload" at bounding box center [821, 108] width 50 height 16
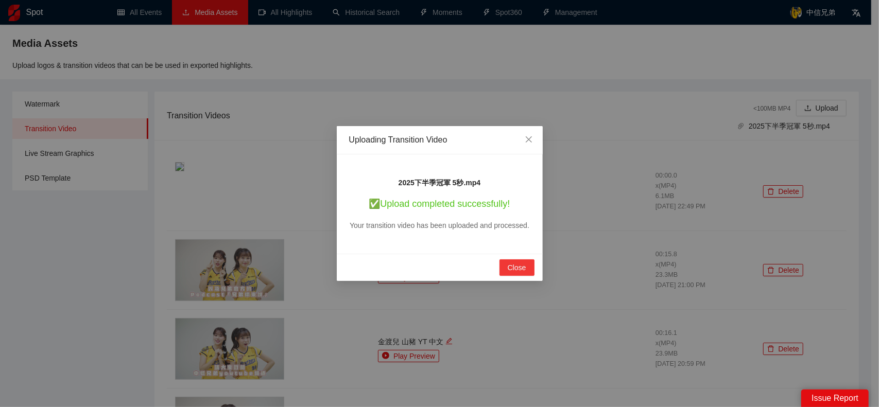
click at [510, 266] on span "Close" at bounding box center [517, 267] width 19 height 11
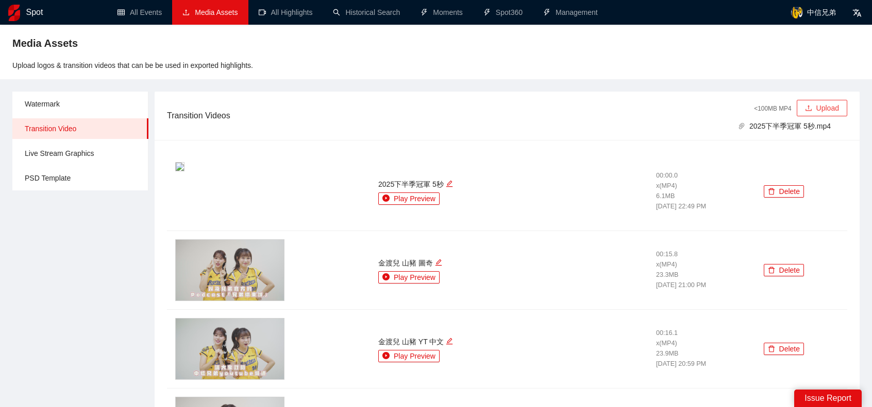
click at [820, 112] on button "Upload" at bounding box center [821, 108] width 50 height 16
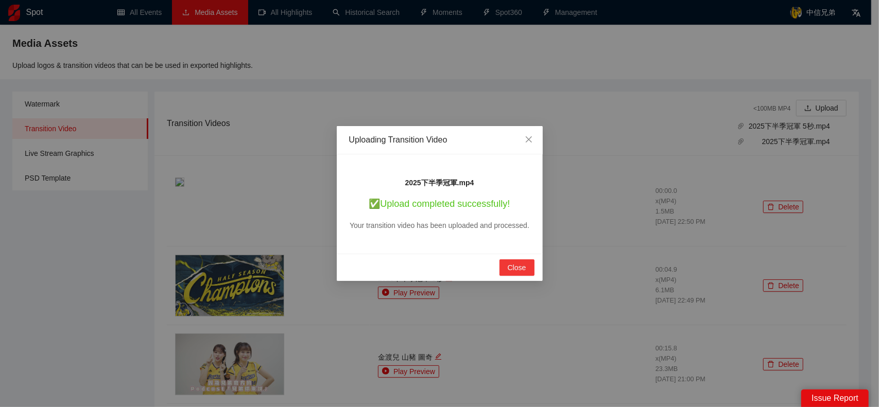
click at [520, 274] on button "Close" at bounding box center [517, 268] width 35 height 16
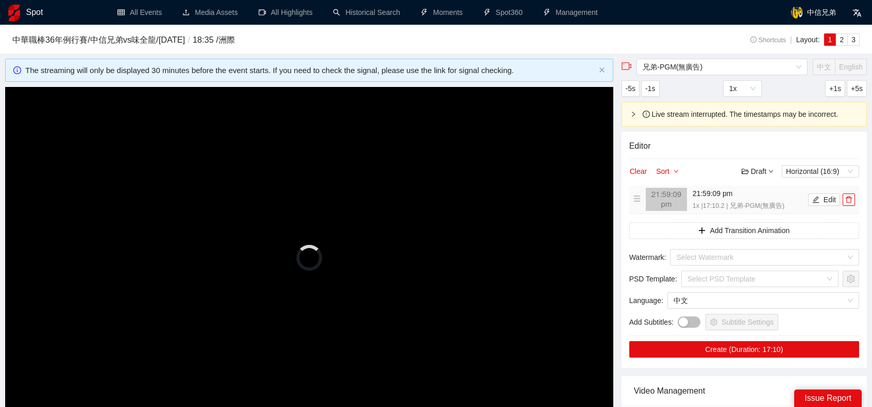
click at [768, 204] on p "1x | 17:10.2 | 兄弟-PGM(無廣告)" at bounding box center [748, 206] width 113 height 10
click at [765, 225] on button "Add Transition Animation" at bounding box center [744, 231] width 230 height 16
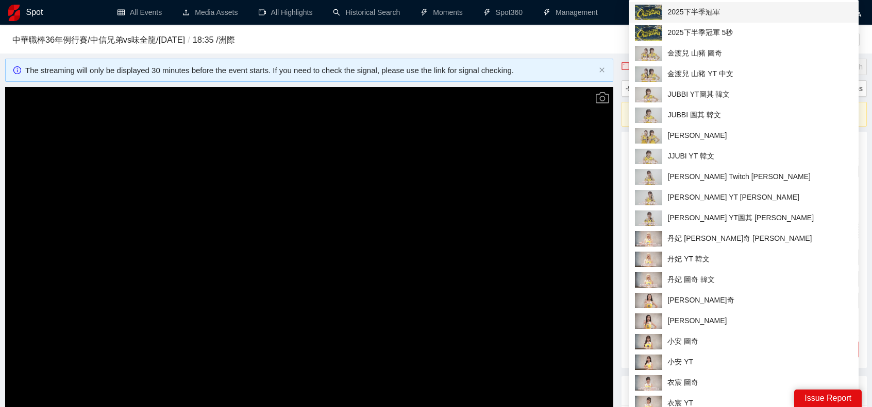
click at [710, 13] on span "2025下半季冠軍" at bounding box center [743, 12] width 217 height 15
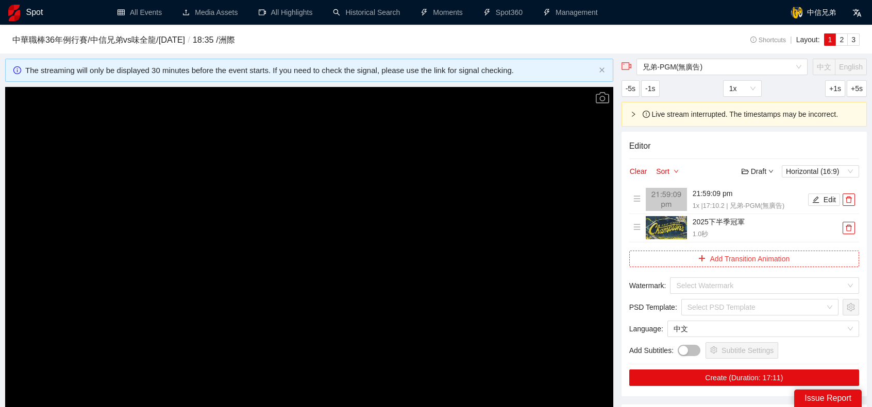
click at [728, 260] on button "Add Transition Animation" at bounding box center [744, 259] width 230 height 16
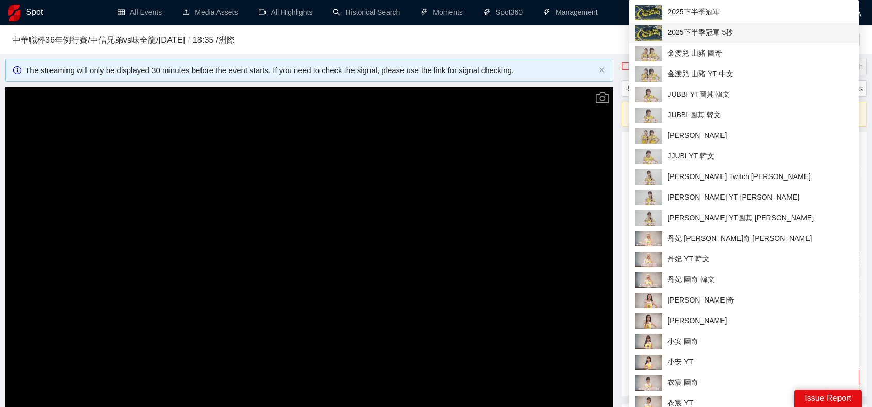
click at [703, 30] on span "2025下半季冠軍 5秒" at bounding box center [743, 32] width 217 height 15
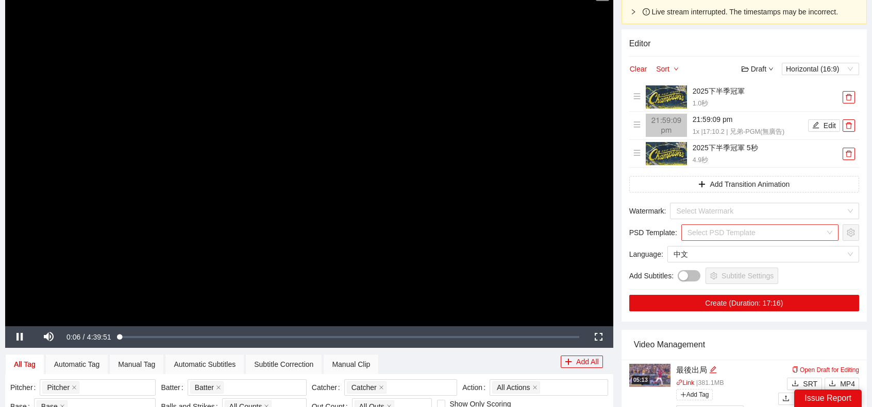
scroll to position [103, 0]
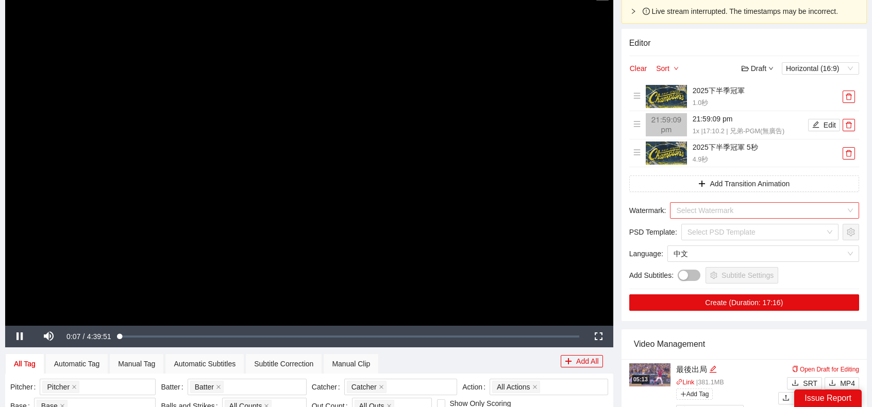
click at [734, 212] on input "search" at bounding box center [760, 210] width 169 height 15
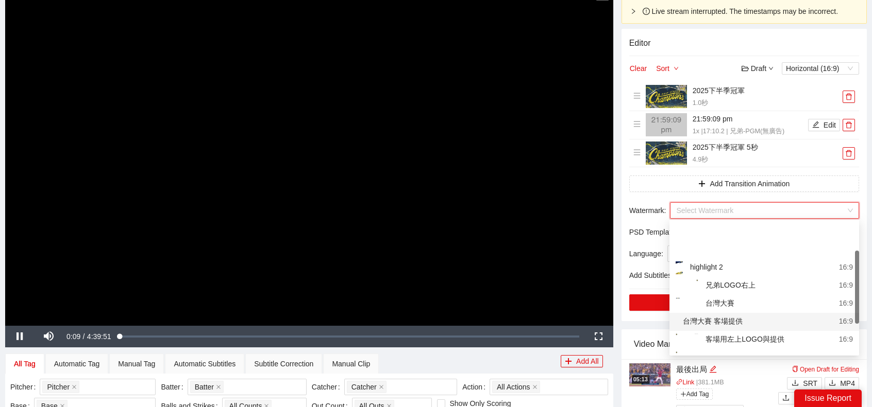
scroll to position [52, 0]
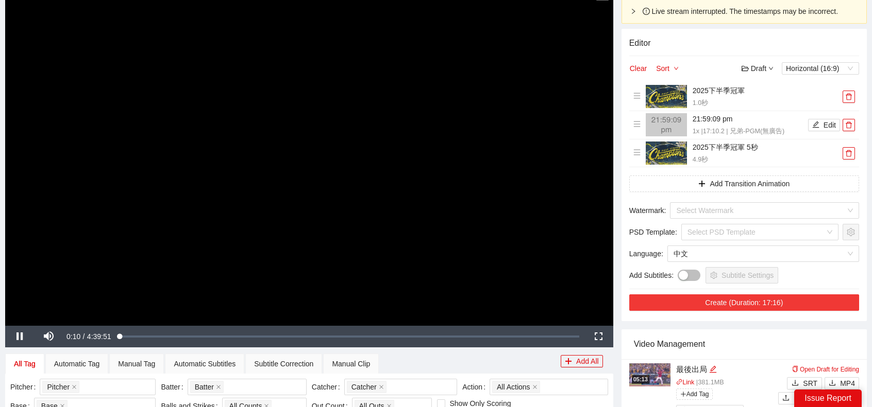
click at [738, 302] on button "Create (Duration: 17:16)" at bounding box center [744, 303] width 230 height 16
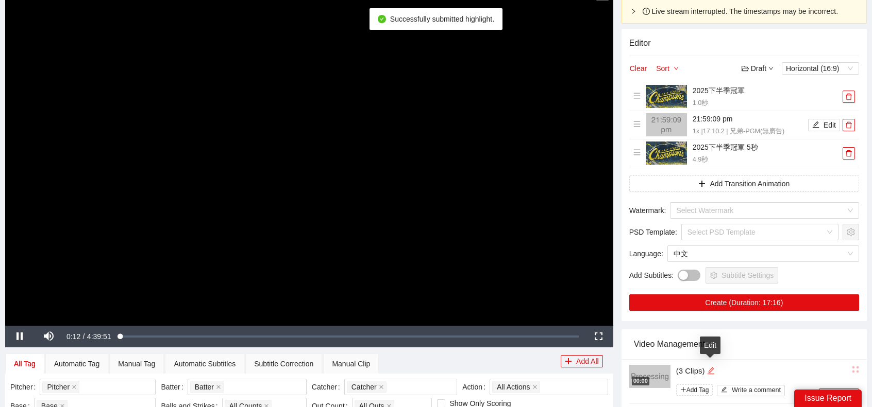
click at [709, 369] on icon "edit" at bounding box center [710, 371] width 7 height 7
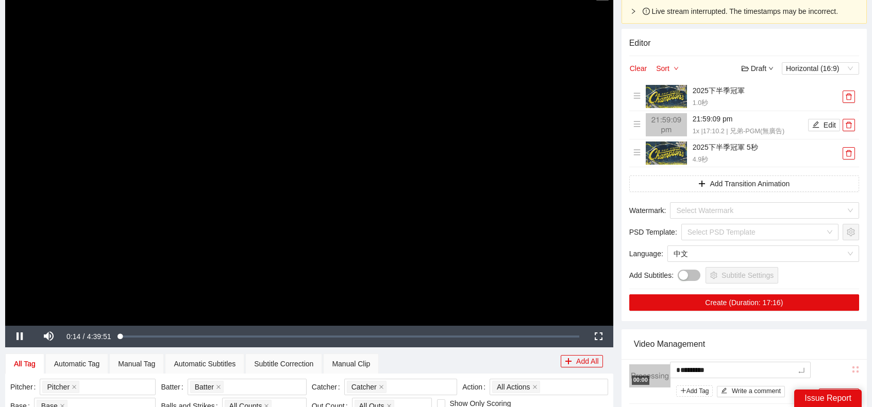
type textarea "*"
type textarea "**"
type textarea "***"
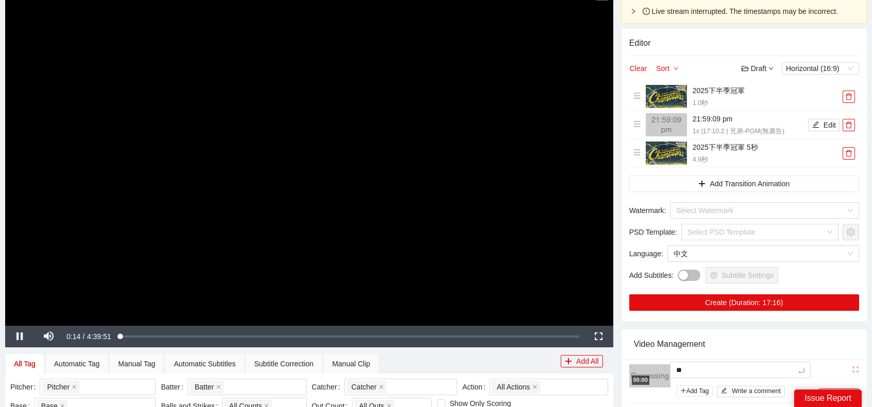
type textarea "***"
type textarea "*"
type textarea "**"
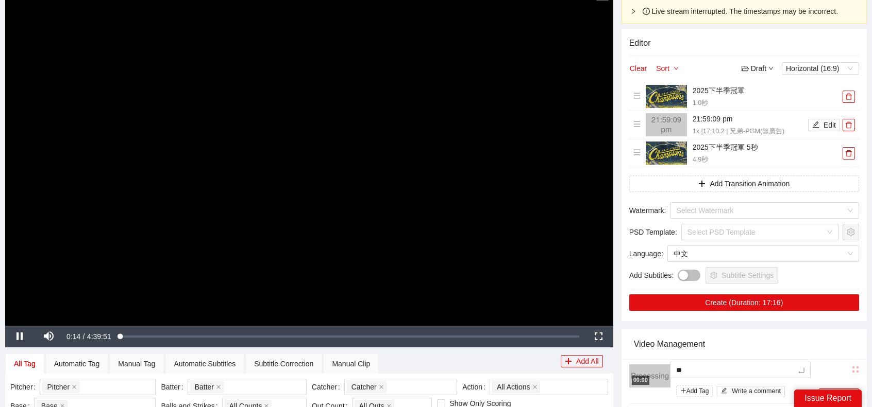
type textarea "***"
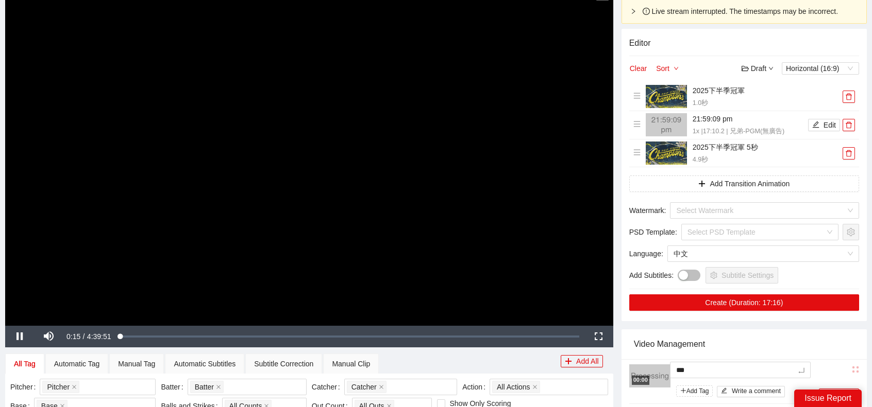
type textarea "***"
type textarea "**"
type textarea "***"
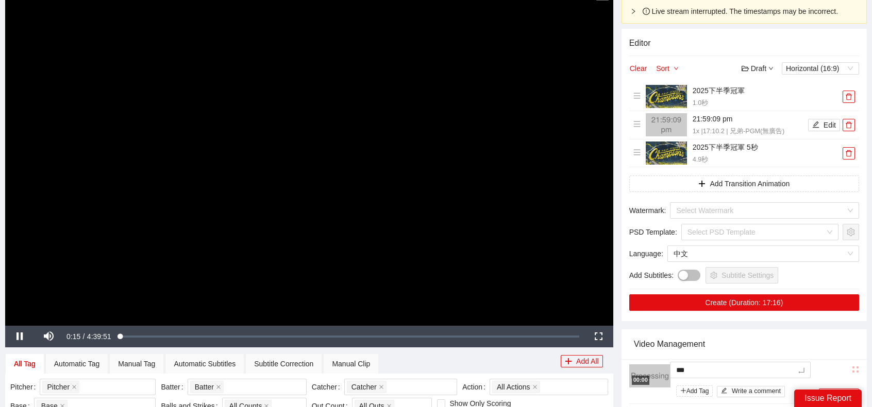
type textarea "****"
type textarea "***"
type textarea "****"
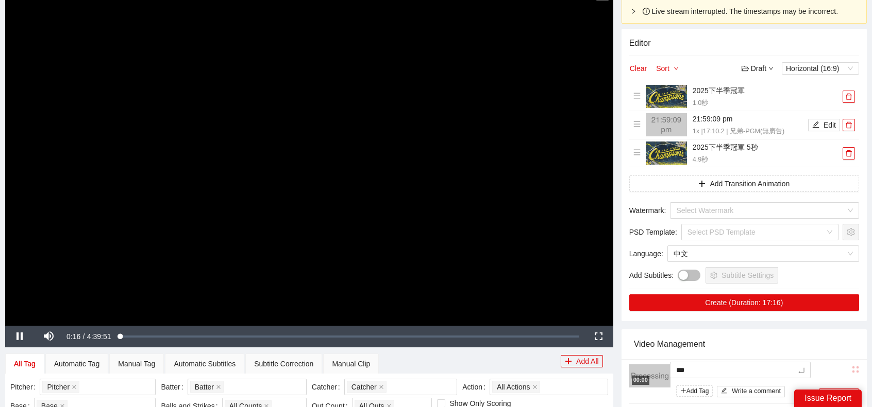
type textarea "****"
type textarea "*****"
type textarea "******"
type textarea "****"
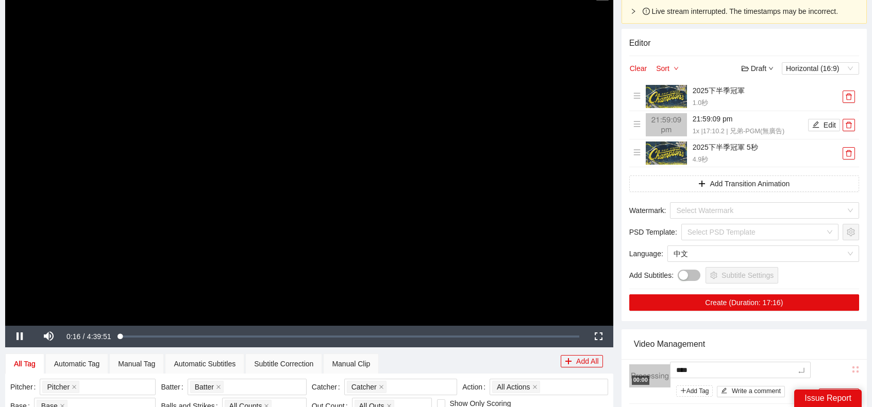
type textarea "*****"
type textarea "******"
type textarea "*******"
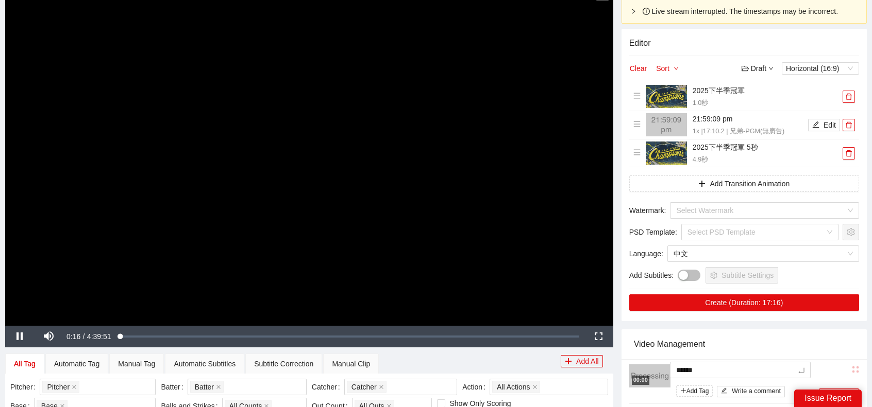
type textarea "*******"
type textarea "*****"
type textarea "******"
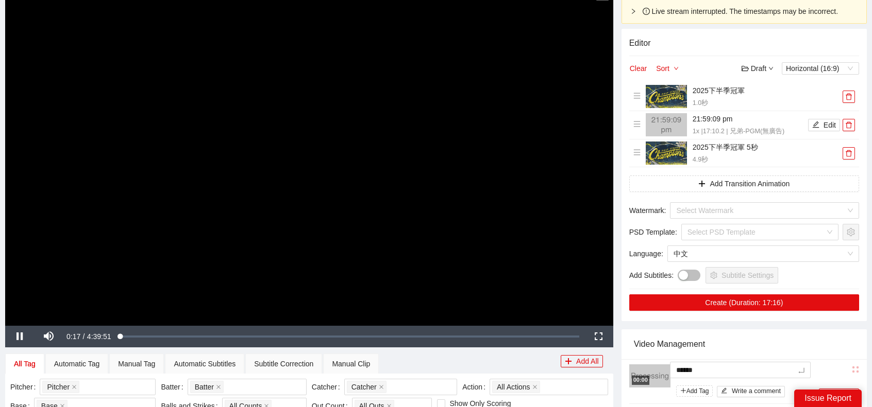
type textarea "*******"
type textarea "********"
type textarea "******"
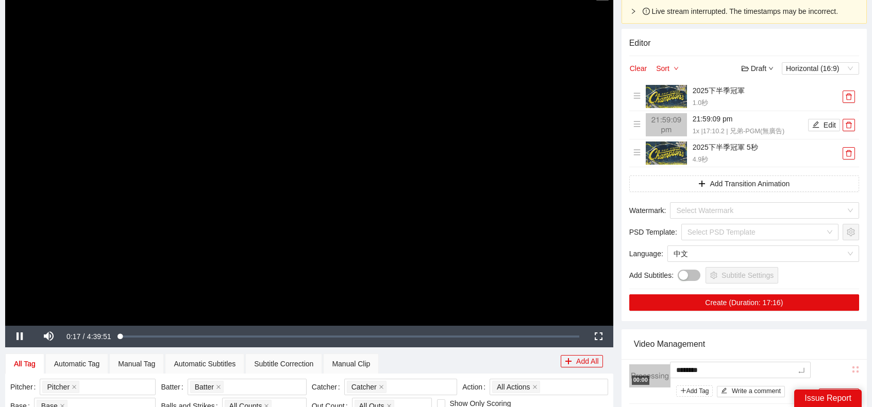
type textarea "******"
type textarea "*******"
type textarea "********"
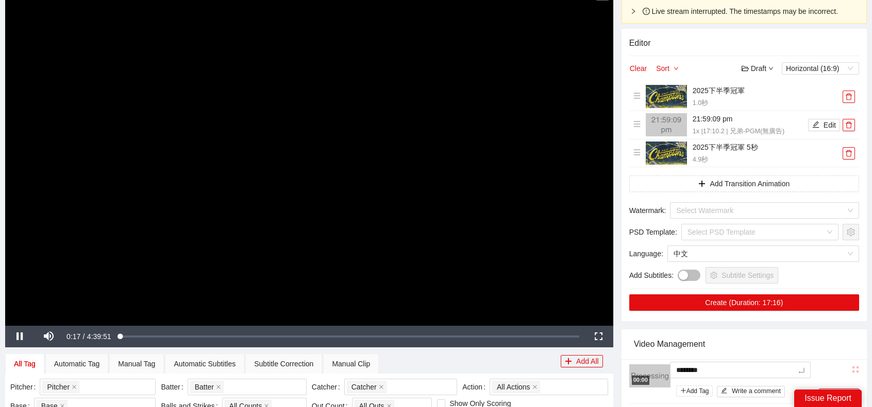
type textarea "*******"
type textarea "********"
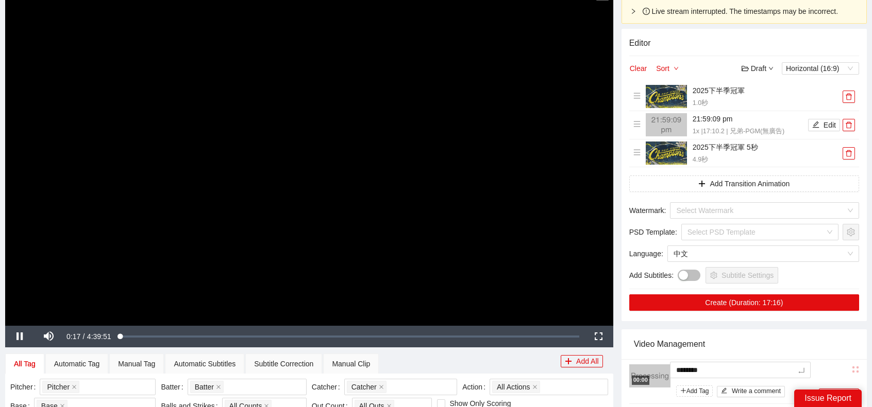
type textarea "********"
type textarea "*********"
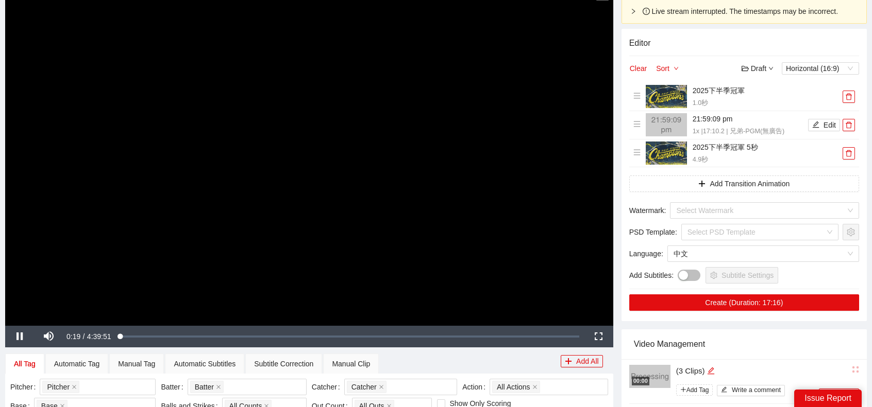
click at [774, 342] on div "Video Management" at bounding box center [744, 344] width 220 height 29
click at [229, 276] on video "Video Player" at bounding box center [309, 155] width 608 height 342
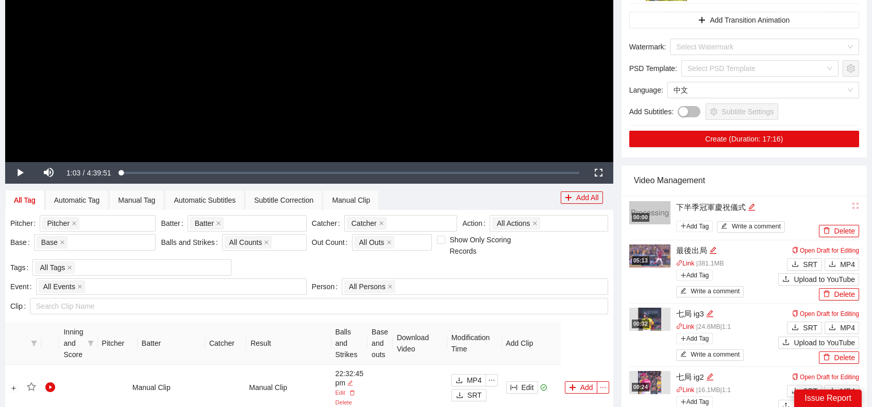
scroll to position [258, 0]
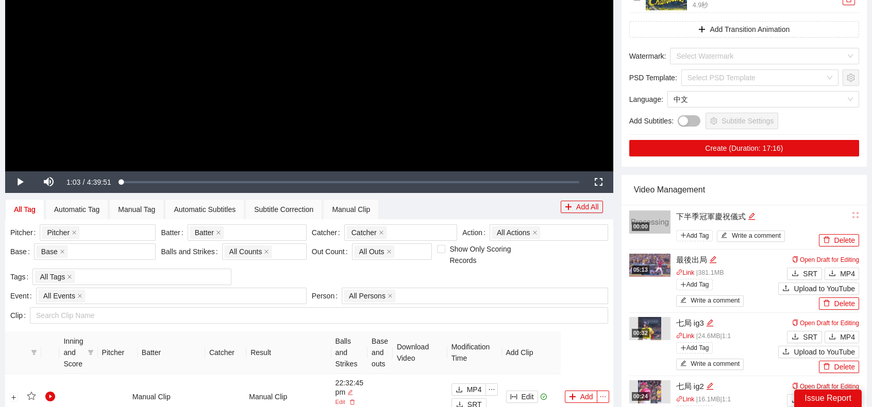
click at [667, 255] on img at bounding box center [649, 265] width 41 height 23
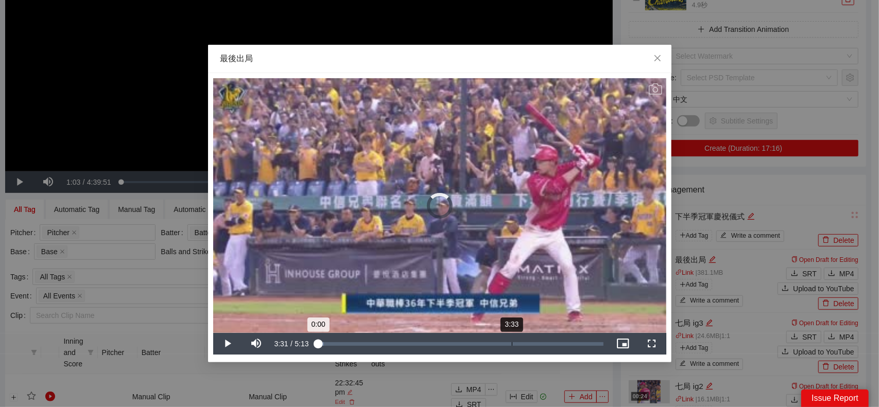
click at [510, 344] on div "Loaded : 2.29% 3:33 0:00" at bounding box center [461, 345] width 286 height 4
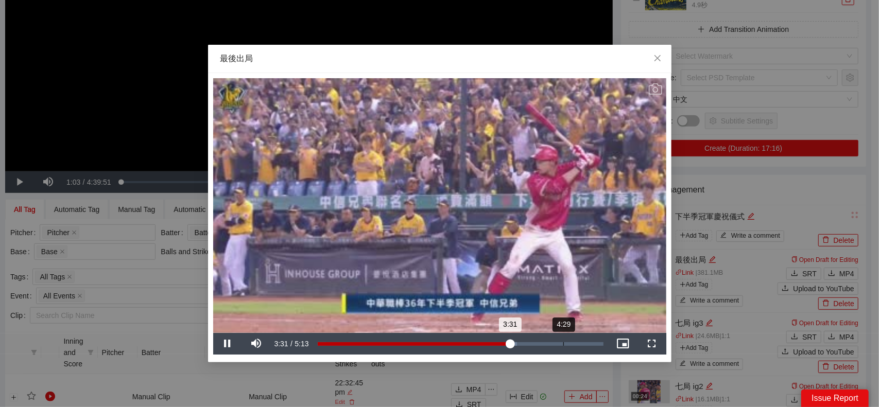
click at [562, 344] on div "Loaded : 69.86% 4:29 3:31" at bounding box center [461, 345] width 286 height 4
click at [508, 342] on div "Loaded : 87.51% 3:29 4:29" at bounding box center [461, 344] width 296 height 22
click at [657, 62] on icon "close" at bounding box center [658, 58] width 8 height 8
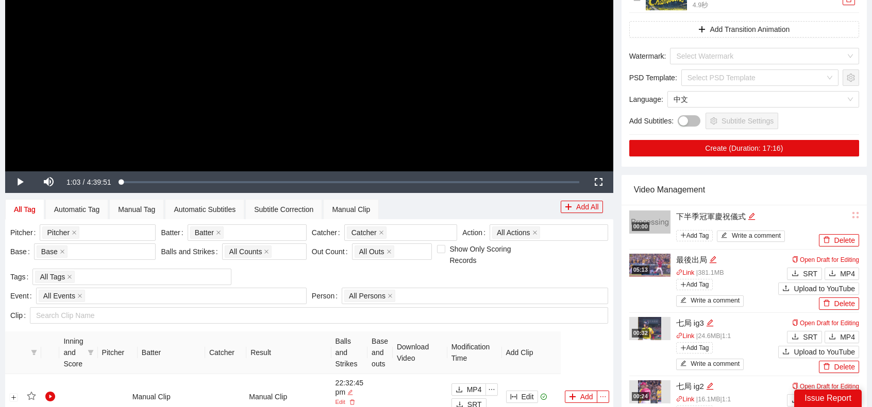
drag, startPoint x: 634, startPoint y: 263, endPoint x: 645, endPoint y: 263, distance: 11.3
click at [635, 263] on img at bounding box center [649, 265] width 41 height 23
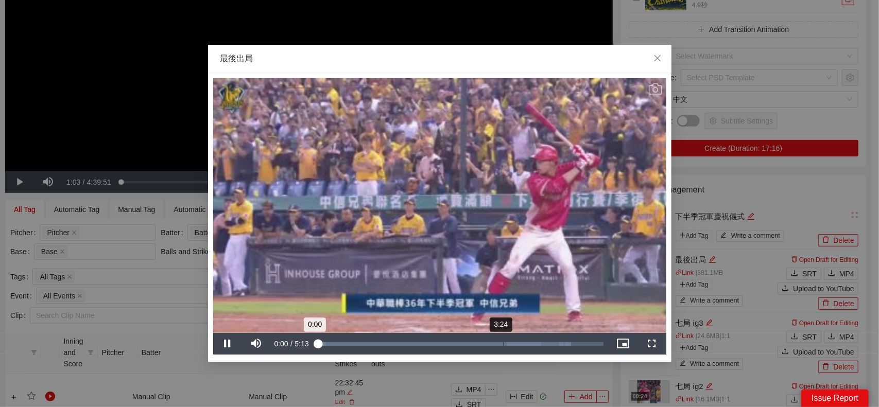
click at [490, 338] on div "Loaded : 88.75% 3:24 0:00" at bounding box center [461, 344] width 296 height 22
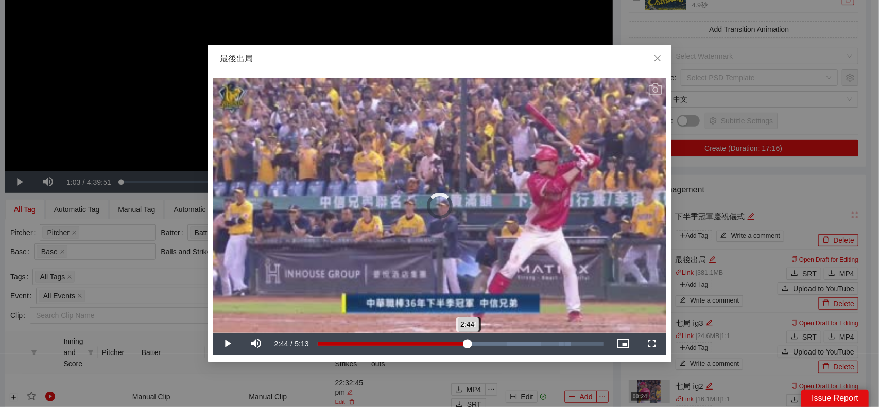
click at [468, 346] on div "2:44" at bounding box center [393, 345] width 150 height 4
click at [458, 344] on div "Loaded : 88.75% 2:34 2:44" at bounding box center [461, 345] width 286 height 4
click at [451, 343] on div "2:34" at bounding box center [384, 345] width 133 height 4
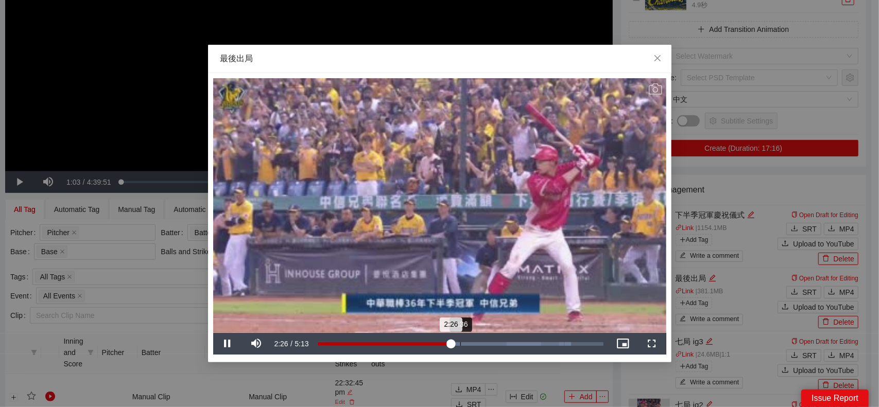
click at [461, 342] on div "Loaded : 88.75% 2:36 2:26" at bounding box center [461, 344] width 296 height 22
drag, startPoint x: 479, startPoint y: 341, endPoint x: 665, endPoint y: 212, distance: 226.5
click at [482, 340] on div "Loaded : 88.75% 2:56 2:37" at bounding box center [461, 344] width 296 height 22
click at [753, 167] on div "**********" at bounding box center [439, 203] width 879 height 407
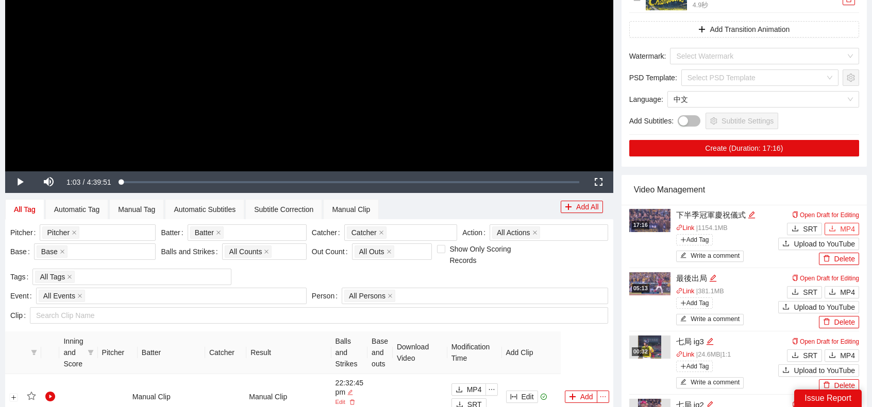
click at [852, 226] on span "MP4" at bounding box center [847, 229] width 15 height 11
click at [586, 258] on div "Pitcher Pitcher + 0 ... Batter Batter + 0 ... Catcher Catcher + 0 ... Action Al…" at bounding box center [309, 256] width 603 height 63
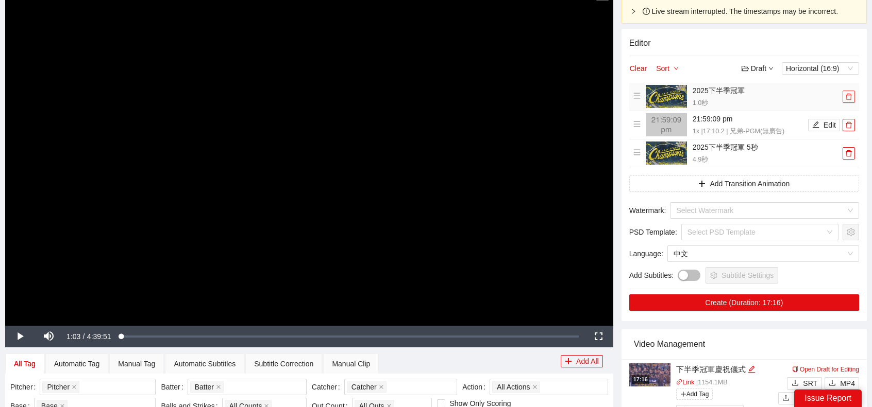
click at [849, 97] on icon "delete" at bounding box center [848, 96] width 7 height 7
click at [849, 122] on icon "delete" at bounding box center [848, 125] width 7 height 7
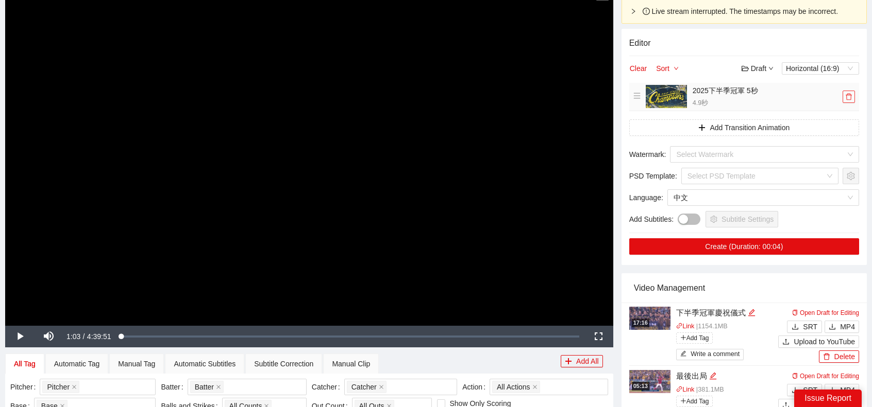
click at [849, 97] on icon "delete" at bounding box center [848, 96] width 7 height 7
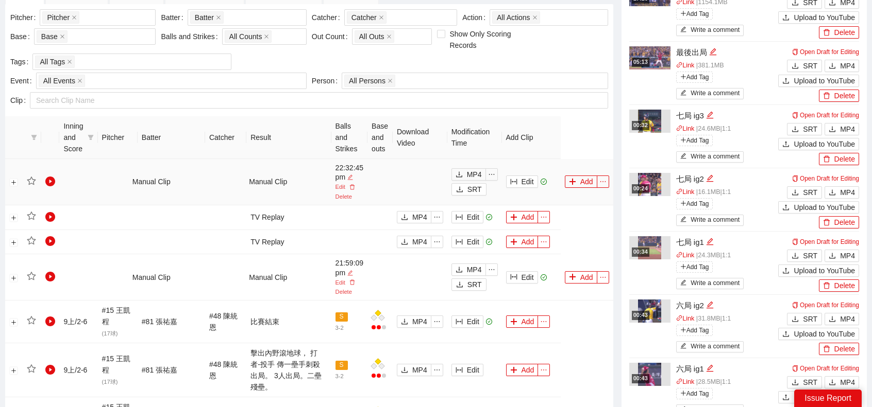
scroll to position [361, 0]
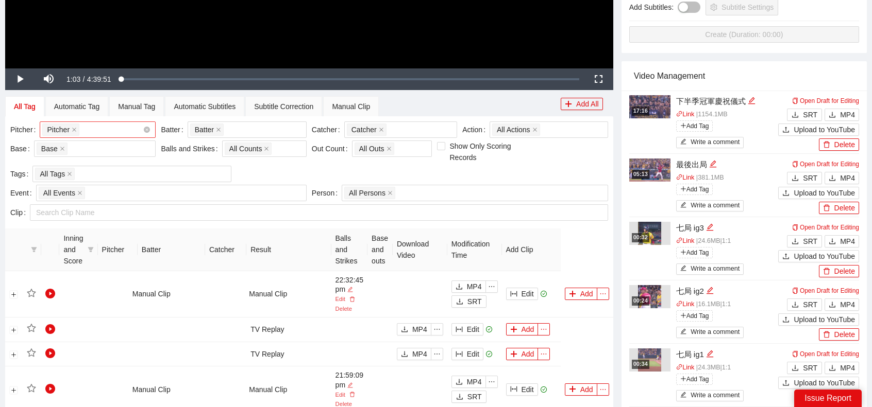
click at [100, 129] on div "Pitcher + 0 ..." at bounding box center [92, 130] width 100 height 14
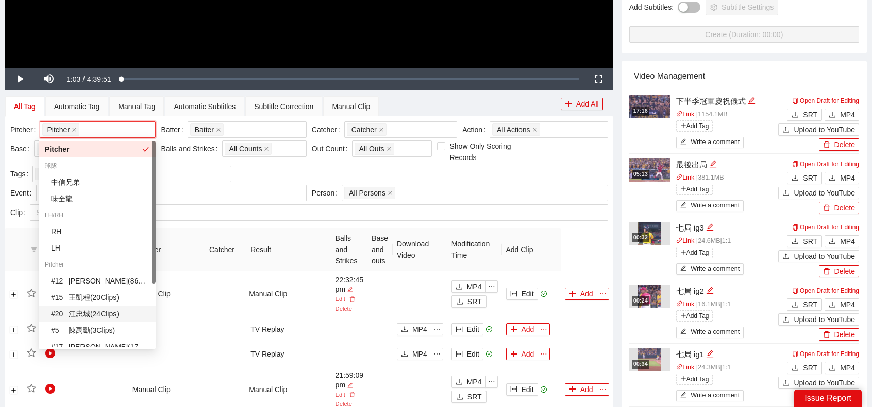
click at [103, 315] on div "# 20 [PERSON_NAME]( 24 Clips )" at bounding box center [100, 314] width 98 height 11
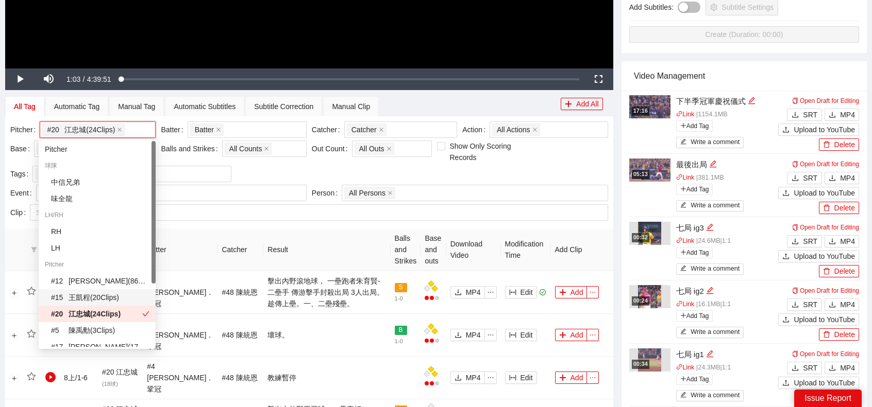
click at [97, 293] on div "# 15 王凱程 ( 20 Clips )" at bounding box center [100, 297] width 98 height 11
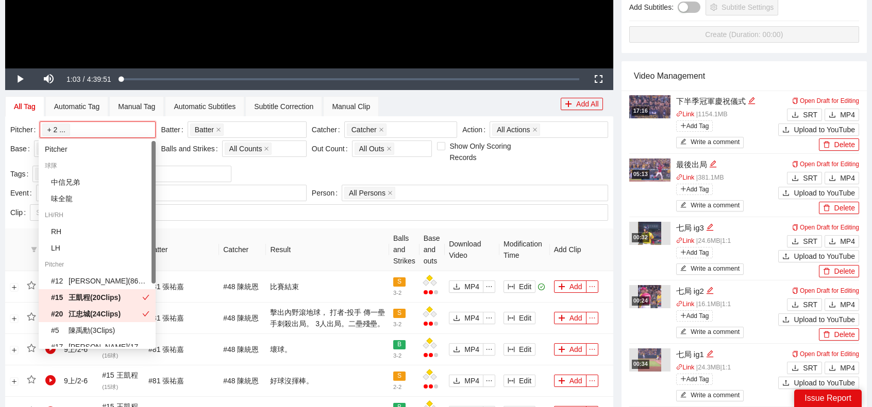
click at [293, 231] on th "Result" at bounding box center [327, 250] width 123 height 43
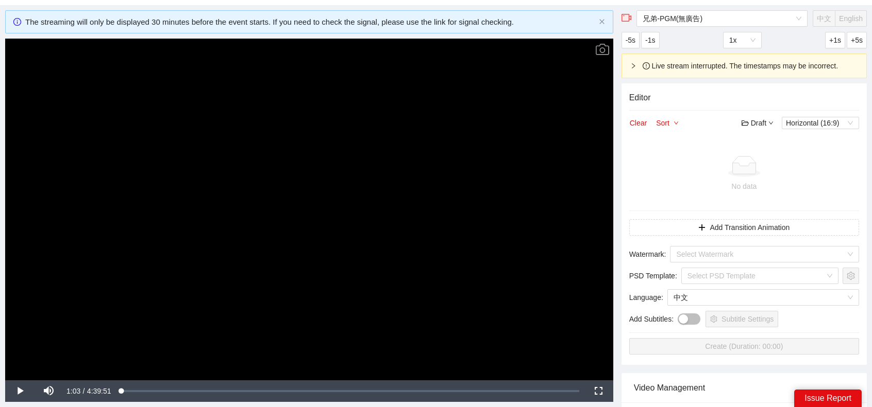
scroll to position [0, 0]
